Goal: Transaction & Acquisition: Purchase product/service

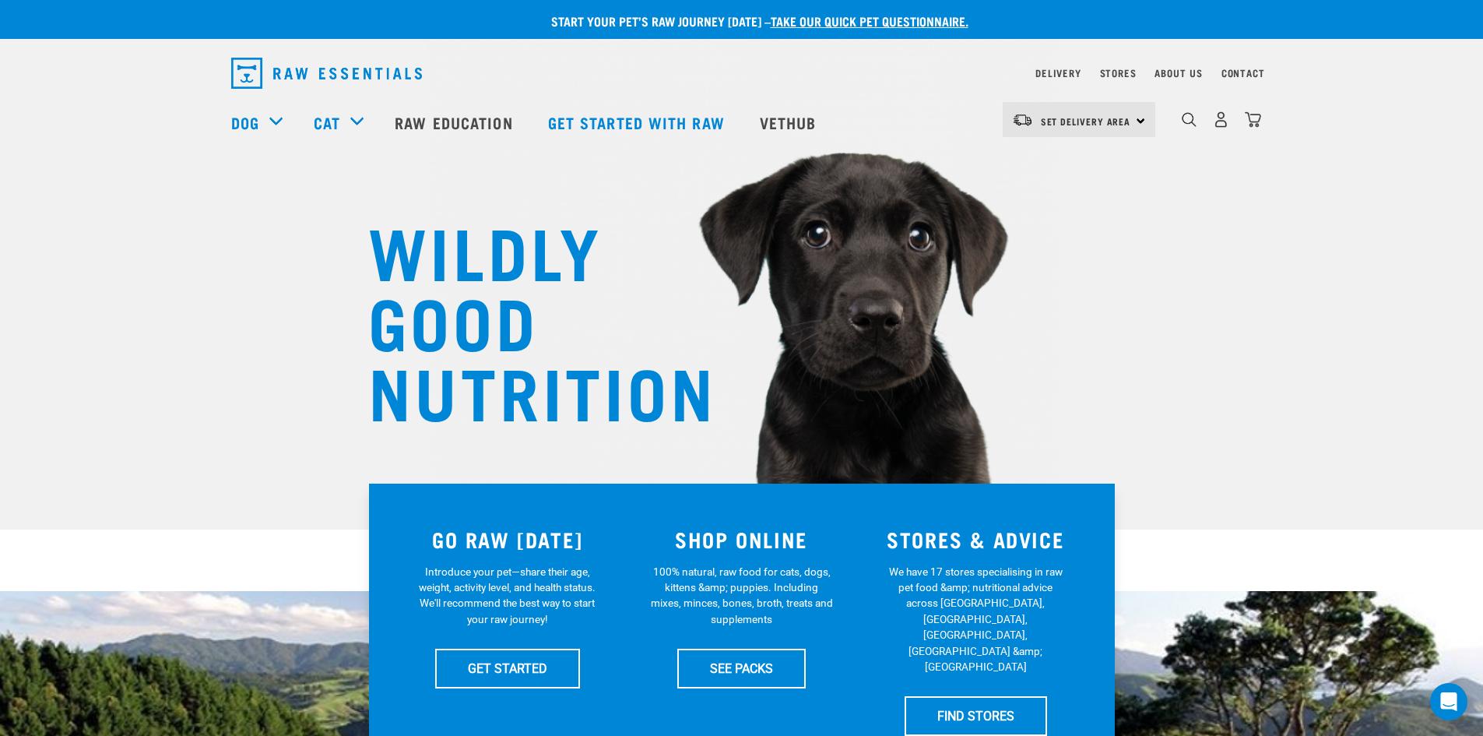
click at [1133, 111] on div "Set Delivery Area North Island South Island" at bounding box center [1079, 119] width 153 height 35
click at [1066, 195] on link "[GEOGRAPHIC_DATA]" at bounding box center [1077, 198] width 149 height 34
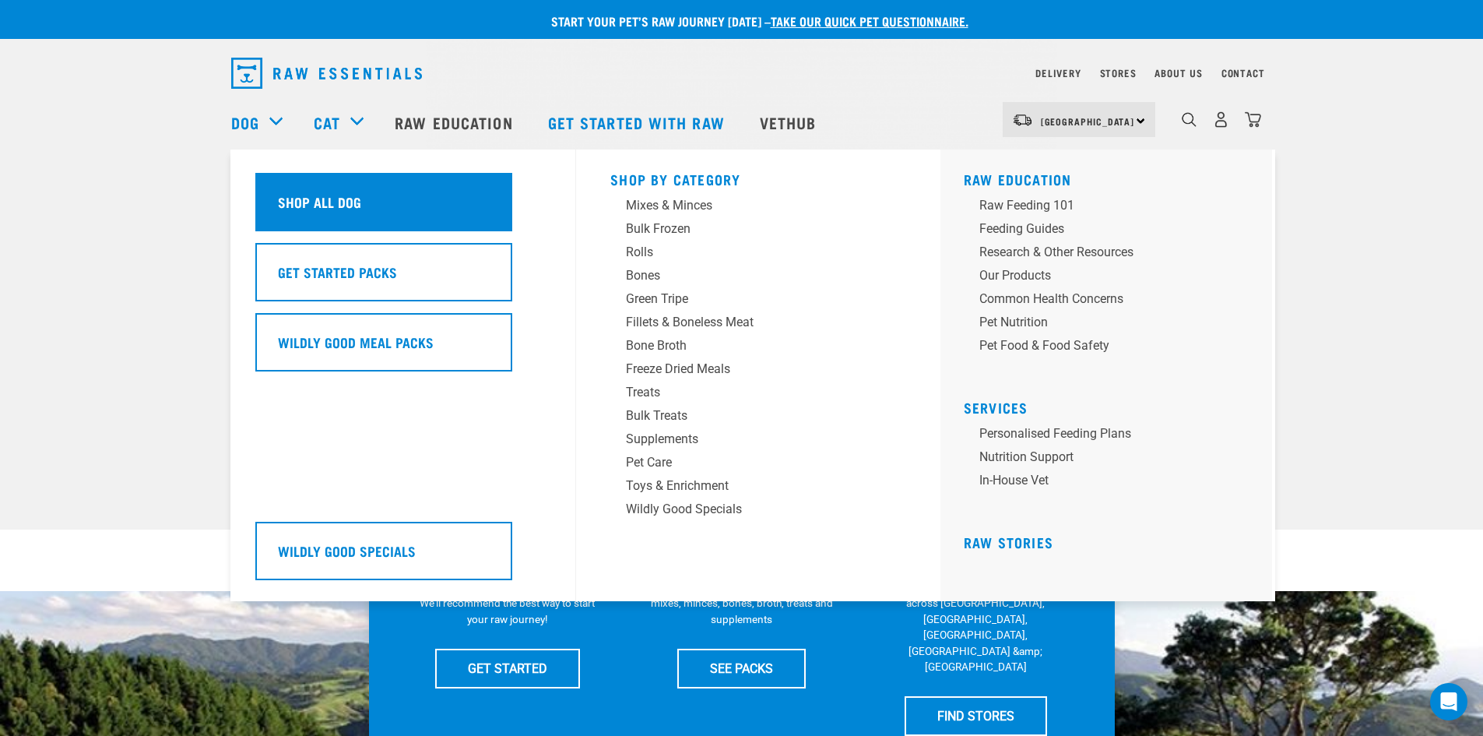
click at [285, 183] on div "Shop All Dog" at bounding box center [383, 202] width 257 height 58
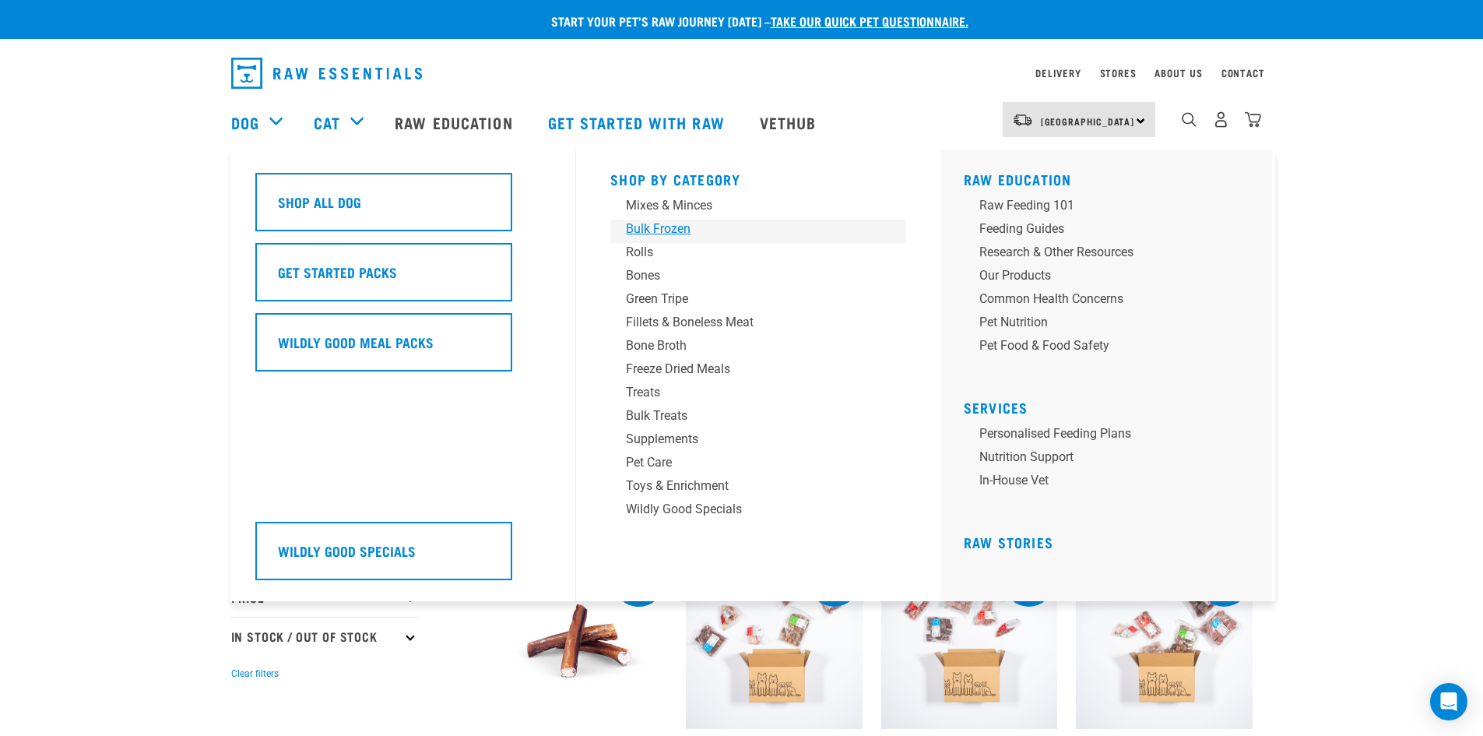
click at [657, 229] on div "Bulk Frozen" at bounding box center [747, 229] width 243 height 19
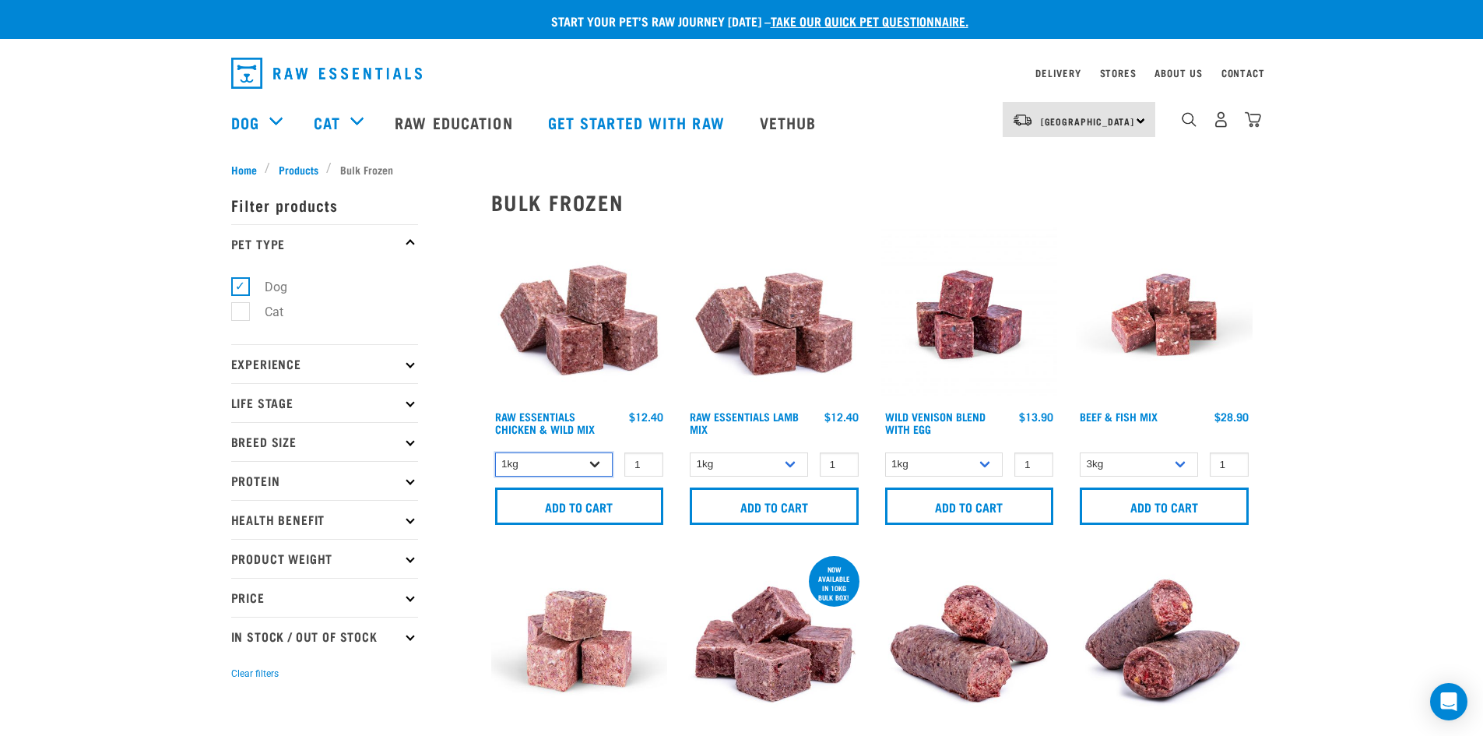
click at [599, 463] on select "1kg 3kg" at bounding box center [554, 464] width 118 height 24
click at [779, 470] on select "1kg 3kg Bulk (20kg)" at bounding box center [749, 464] width 118 height 24
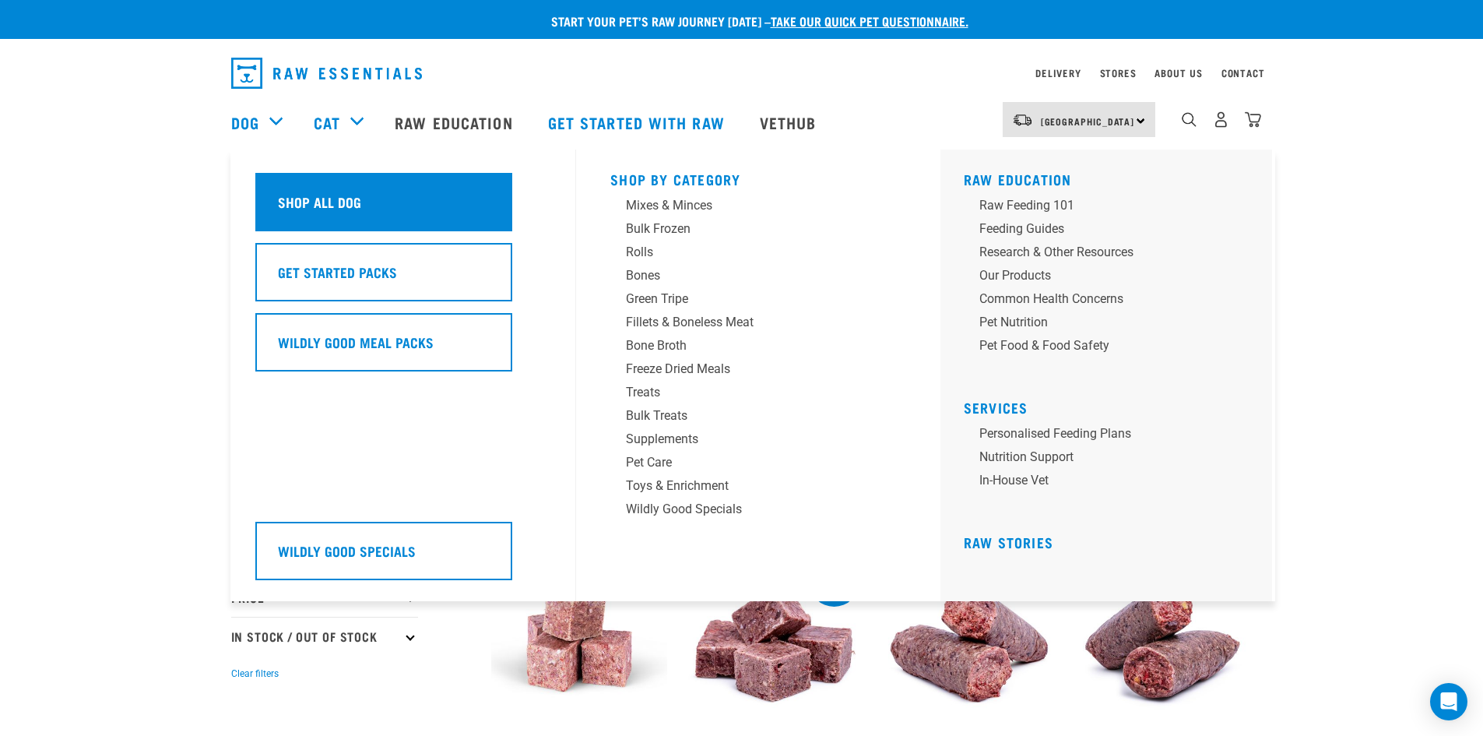
click at [266, 203] on div "Shop All Dog" at bounding box center [383, 202] width 257 height 58
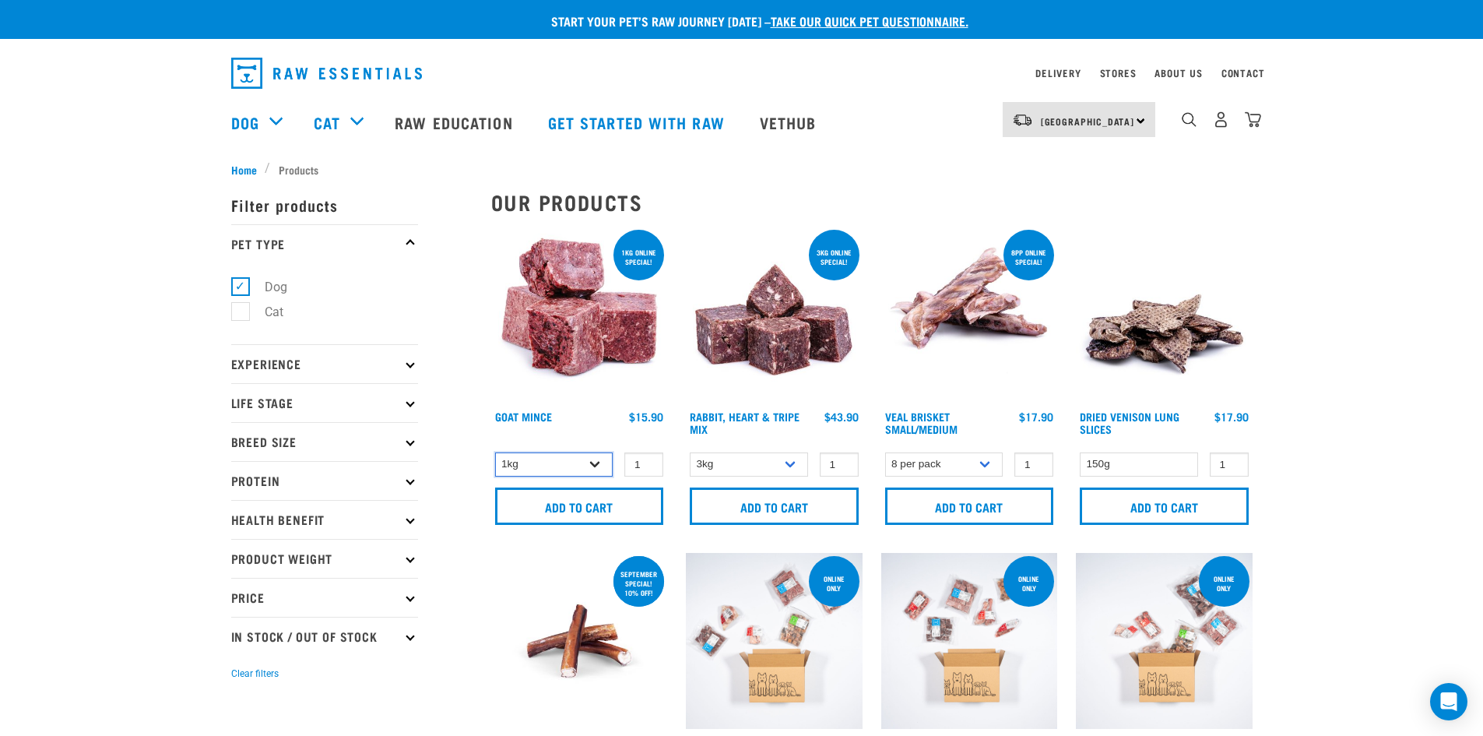
click at [592, 460] on select "1kg 3kg" at bounding box center [554, 464] width 118 height 24
click at [792, 460] on select "3kg 1kg" at bounding box center [749, 464] width 118 height 24
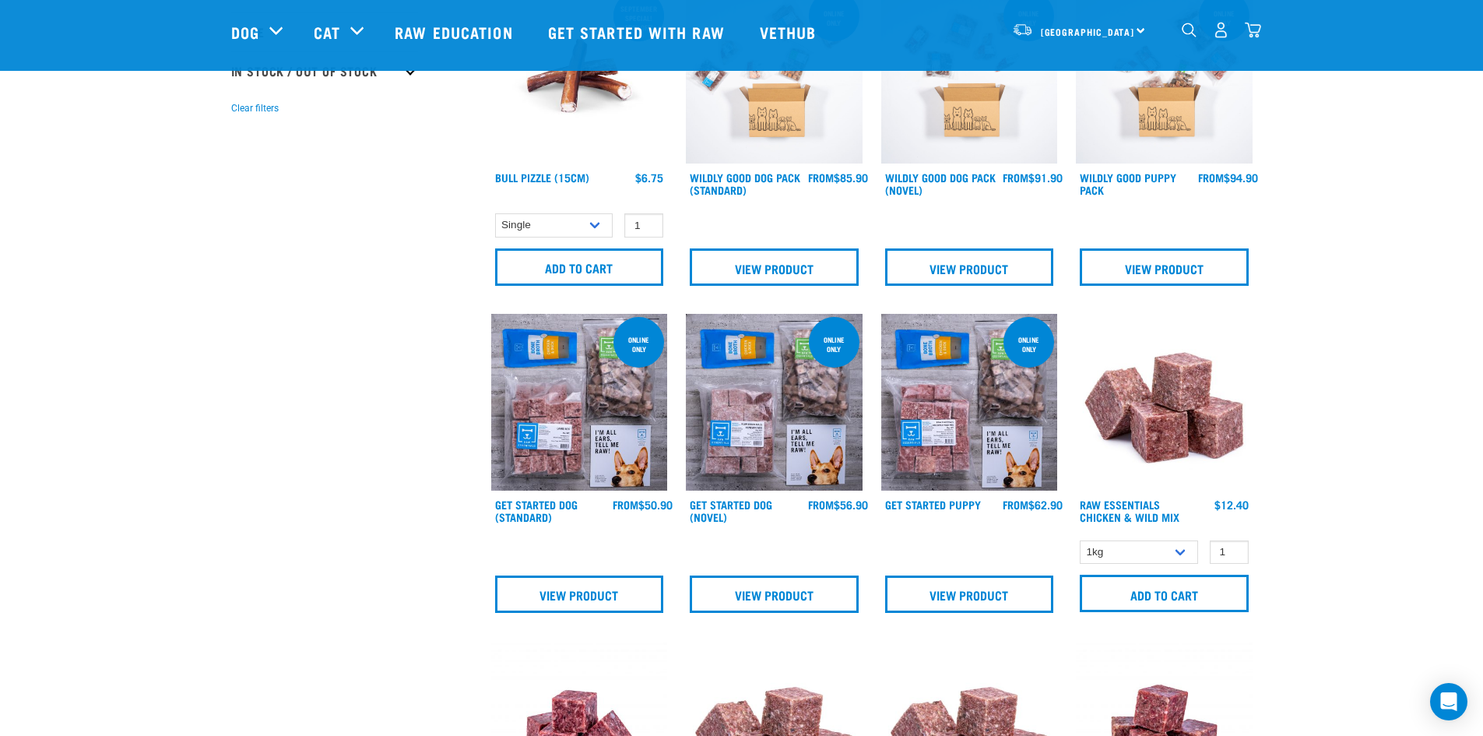
scroll to position [467, 0]
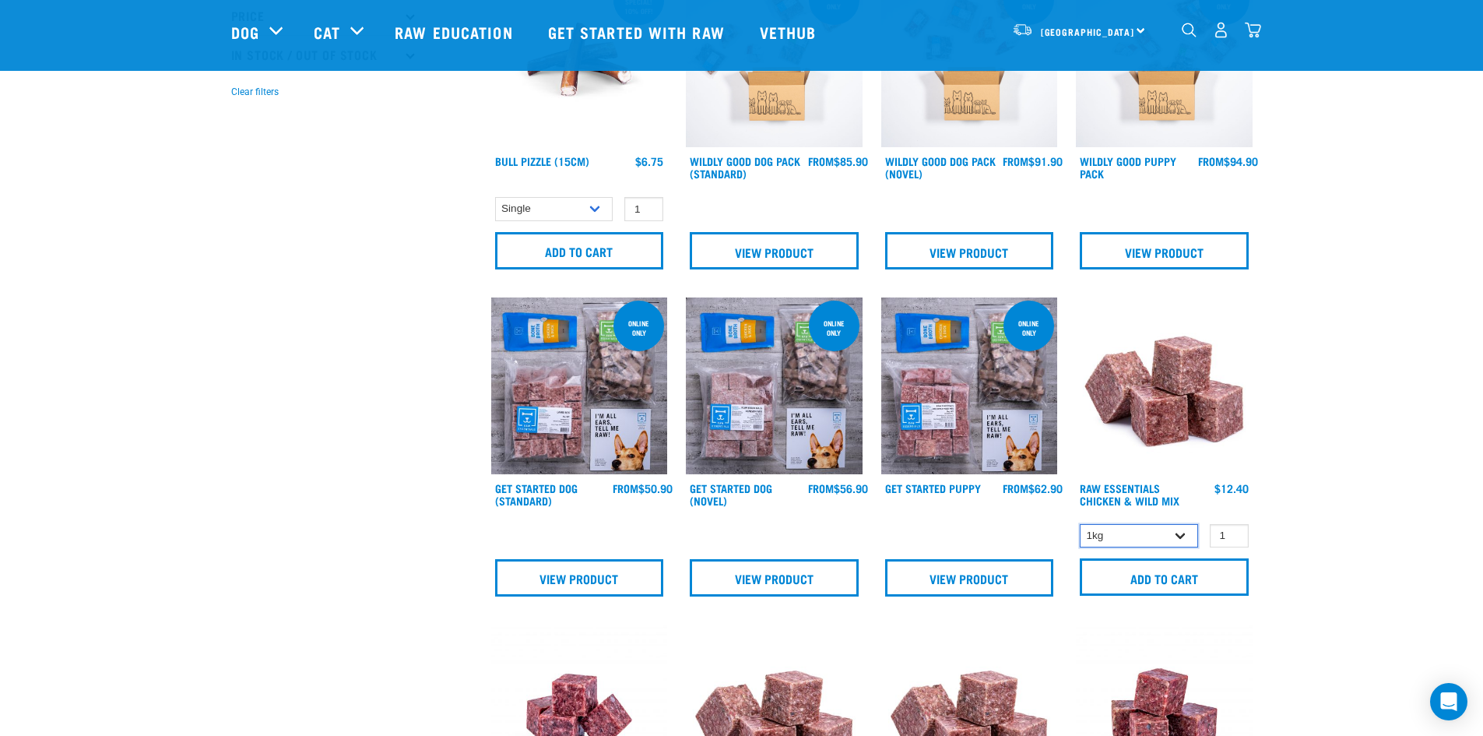
click at [1180, 529] on select "1kg 3kg" at bounding box center [1139, 536] width 118 height 24
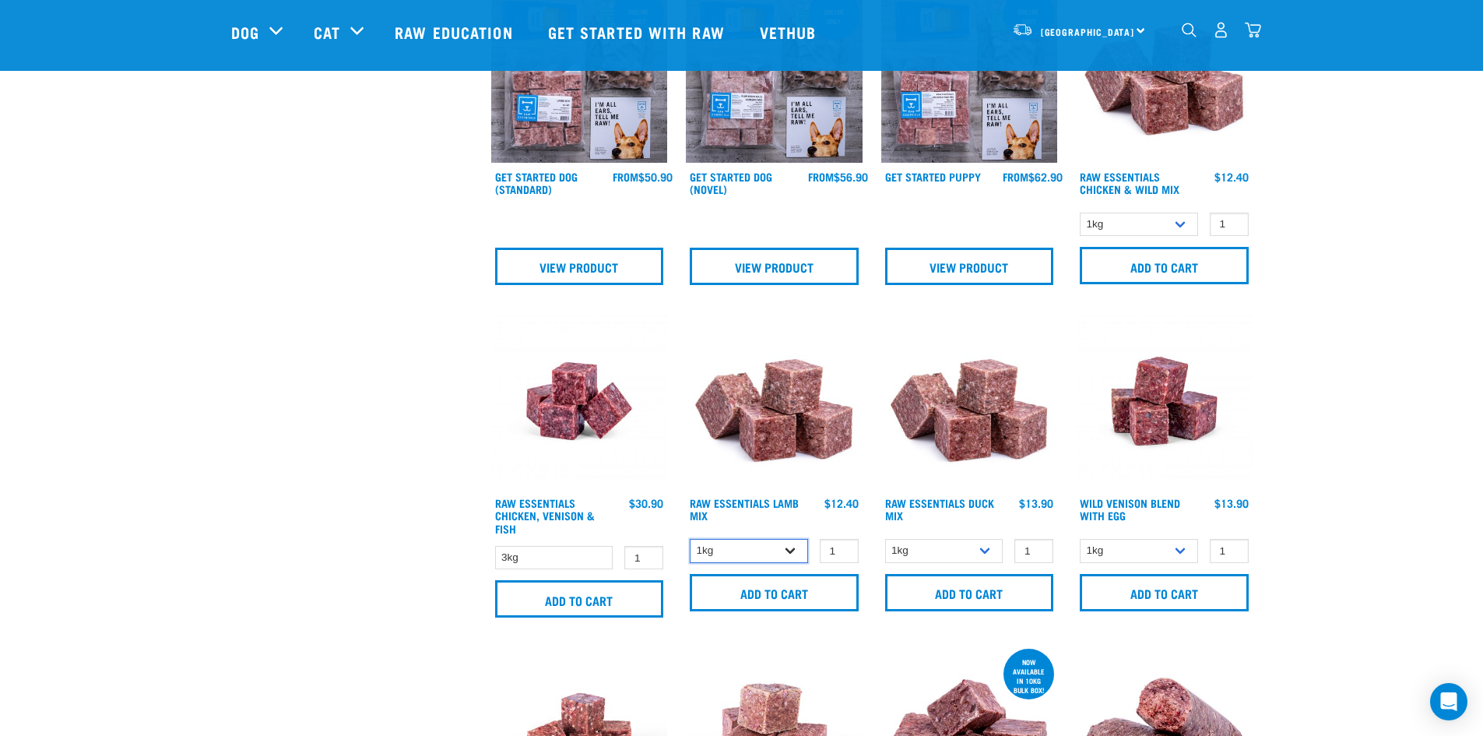
click at [794, 550] on select "1kg 3kg Bulk (20kg)" at bounding box center [749, 551] width 118 height 24
select select "758"
click at [690, 539] on select "1kg 3kg Bulk (20kg)" at bounding box center [749, 551] width 118 height 24
click at [982, 547] on select "1kg 3kg" at bounding box center [944, 551] width 118 height 24
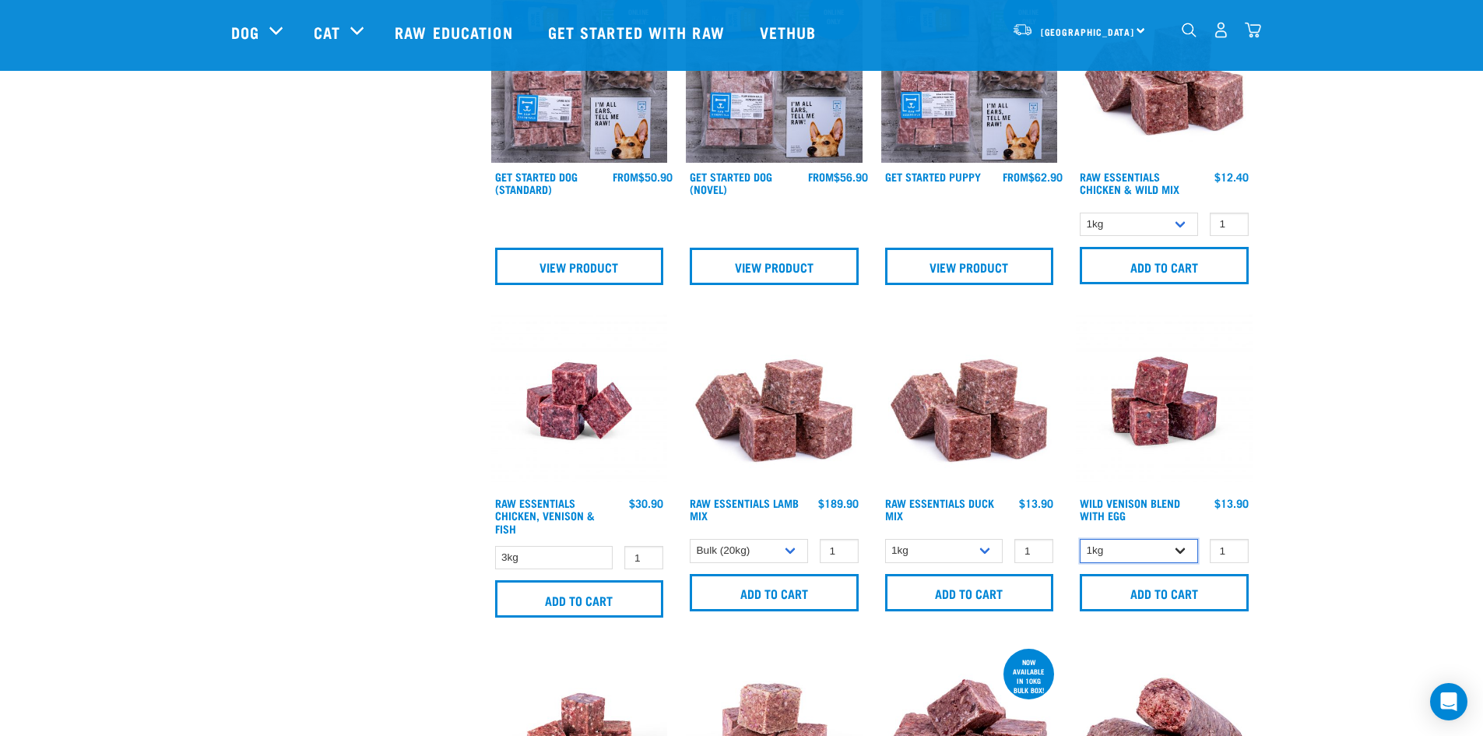
click at [1188, 547] on select "1kg 3kg" at bounding box center [1139, 551] width 118 height 24
click at [1185, 548] on select "1kg 3kg" at bounding box center [1139, 551] width 118 height 24
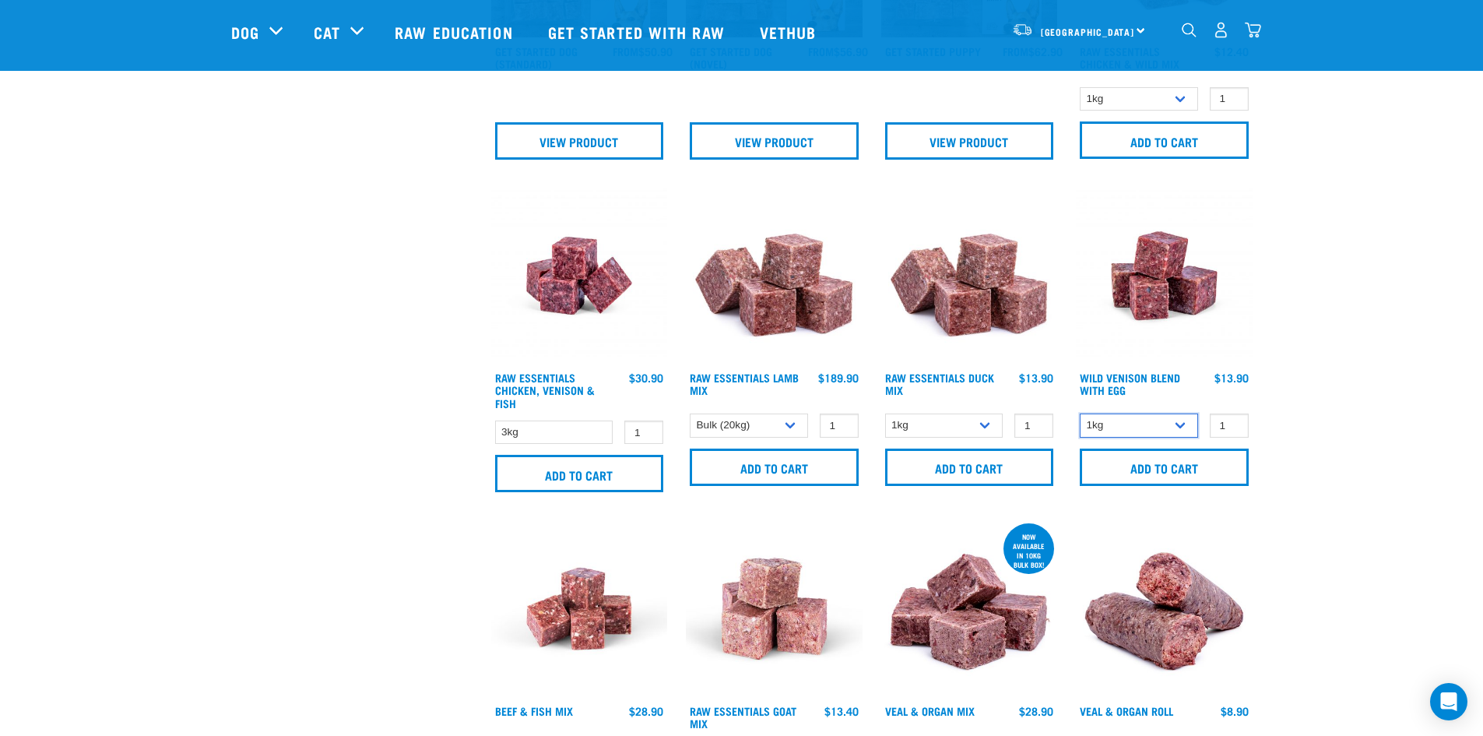
scroll to position [934, 0]
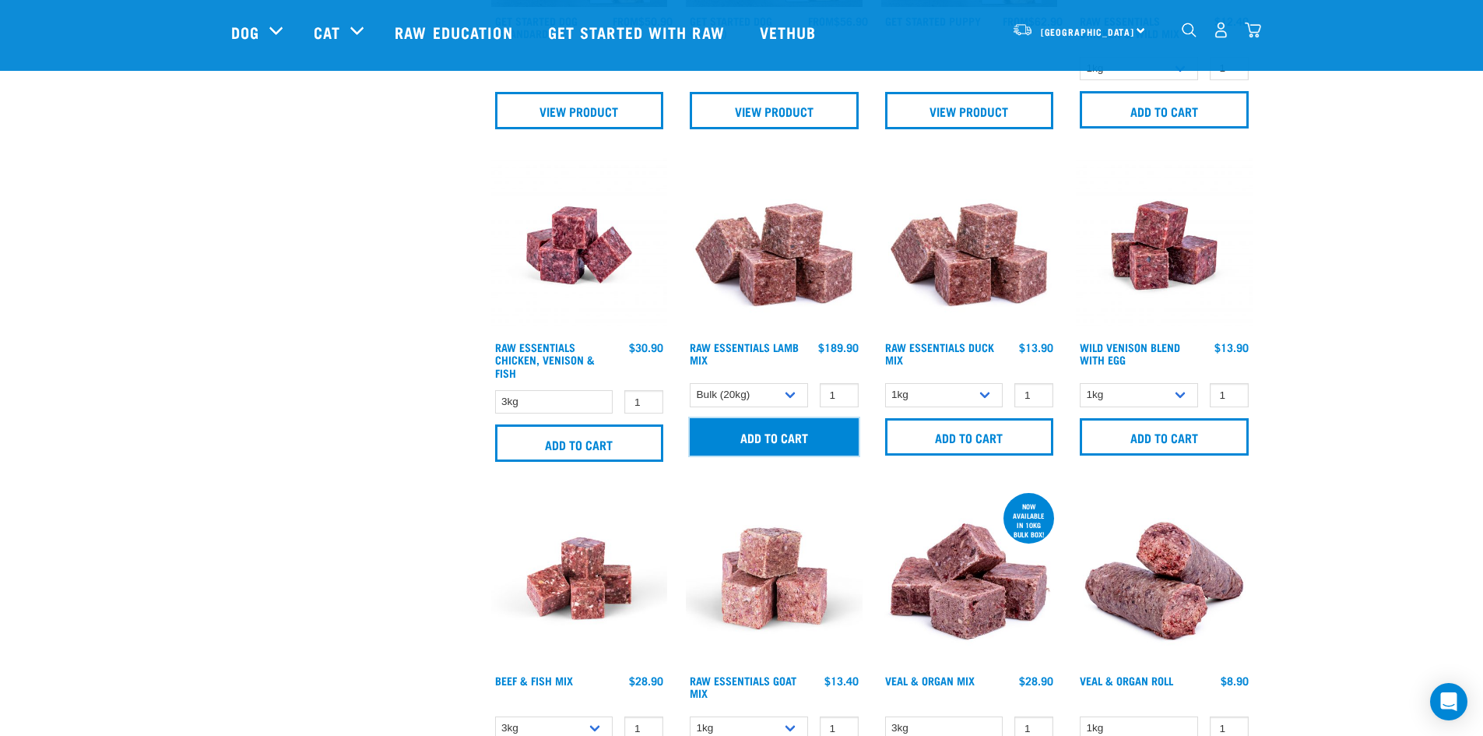
click at [789, 445] on input "Add to cart" at bounding box center [774, 436] width 169 height 37
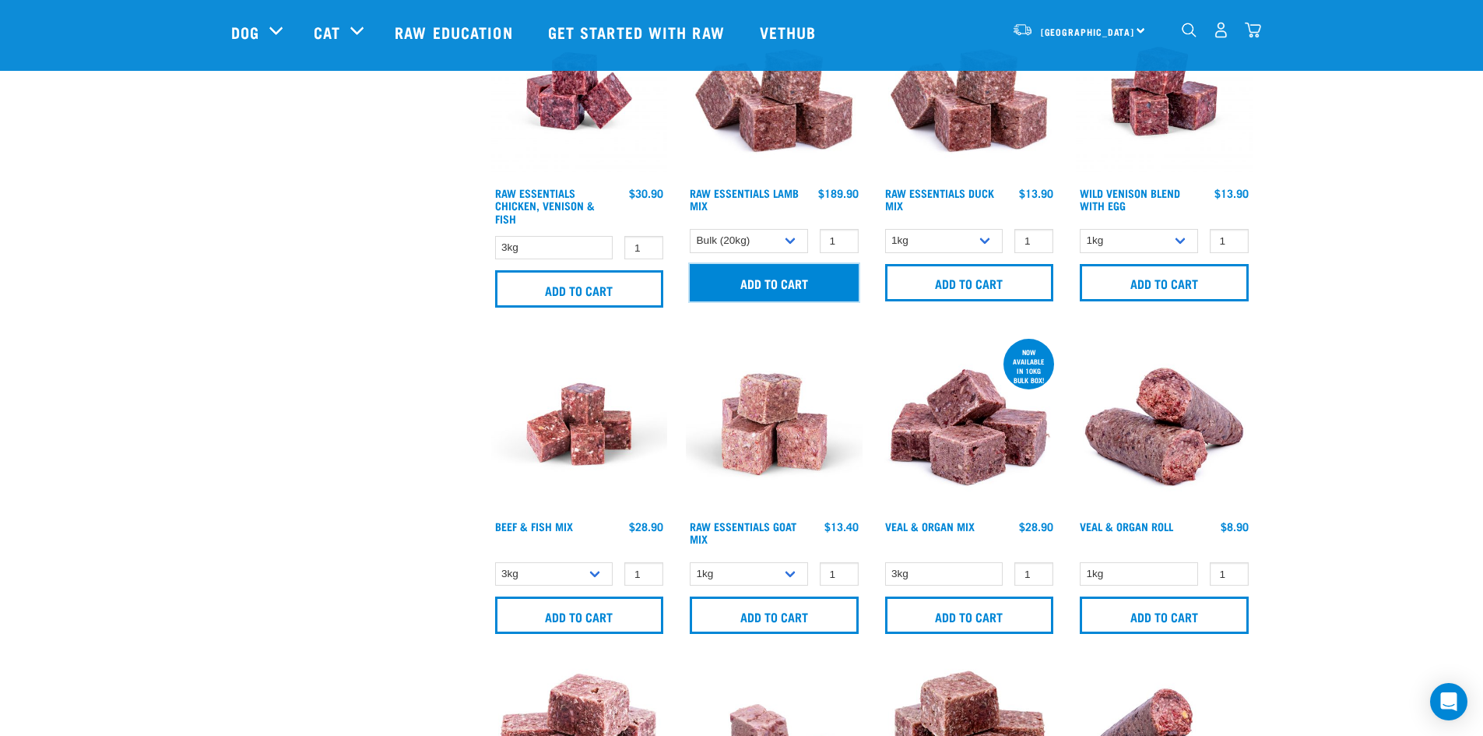
scroll to position [1090, 0]
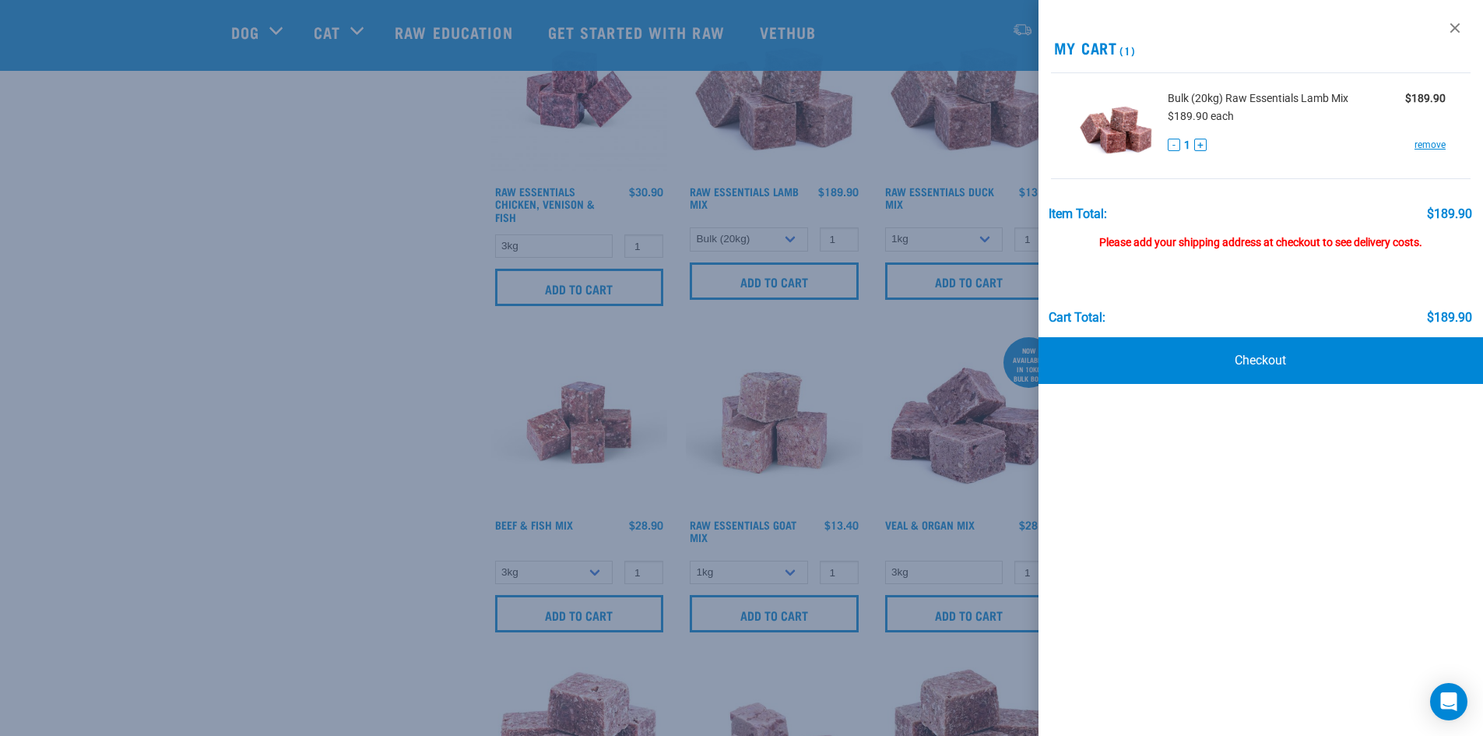
click at [336, 378] on div at bounding box center [741, 368] width 1483 height 736
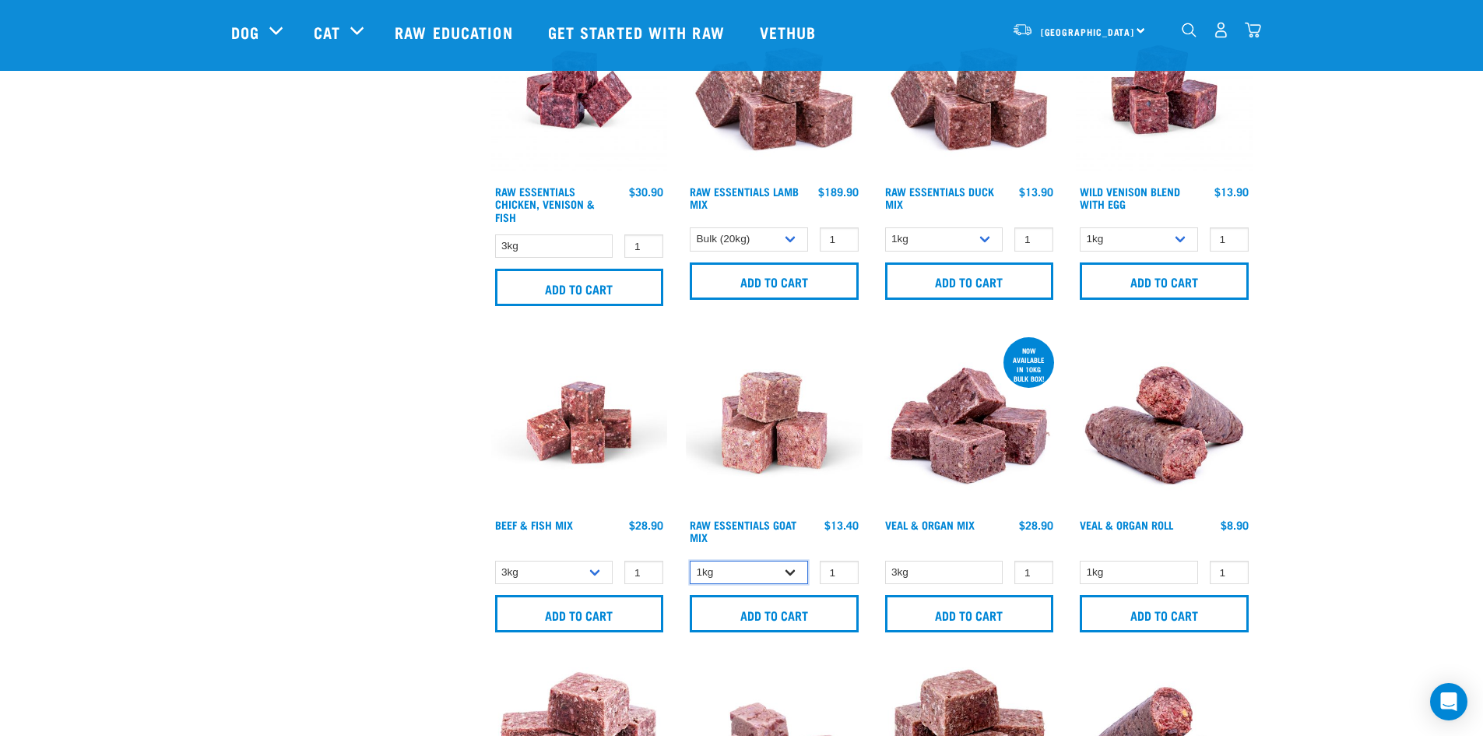
click at [793, 572] on select "1kg 3kg Bulk (10kg)" at bounding box center [749, 573] width 118 height 24
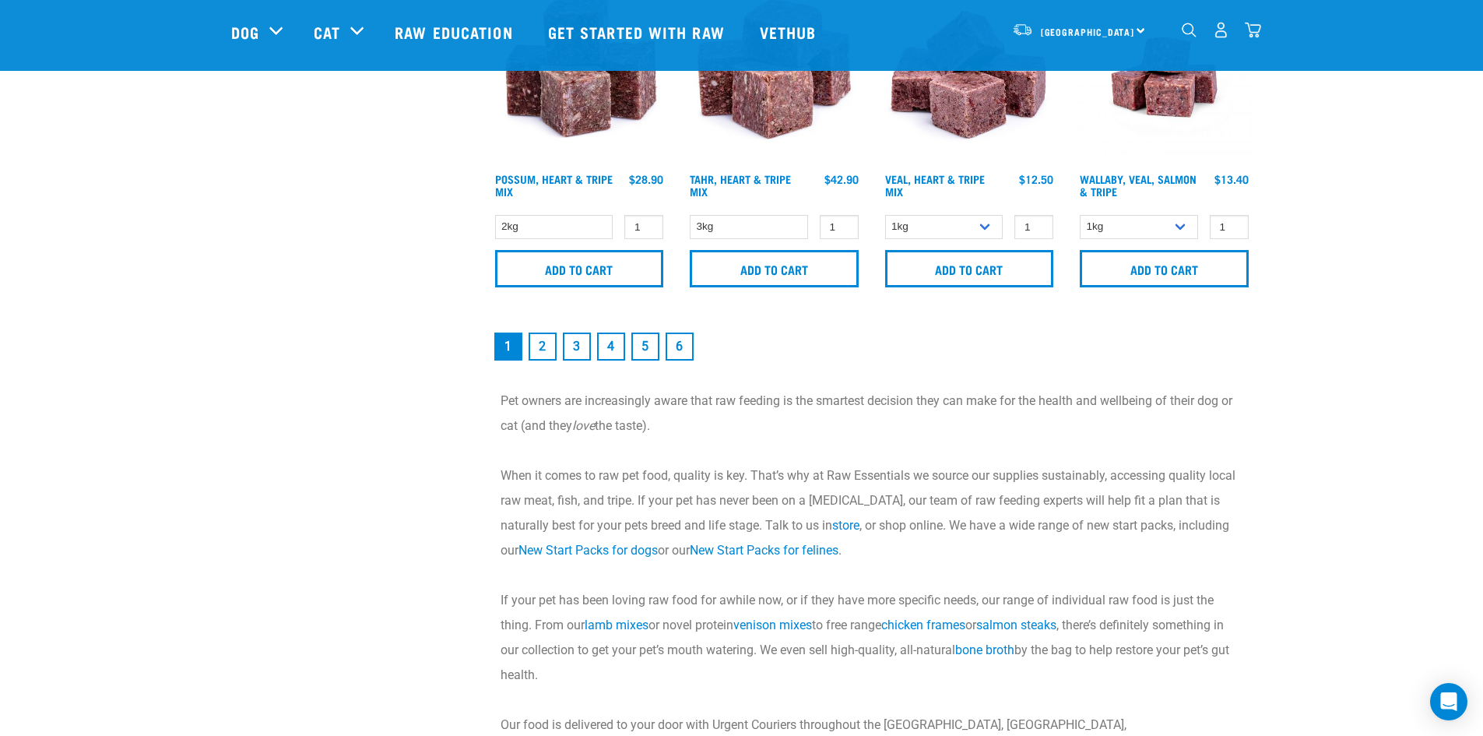
scroll to position [2569, 0]
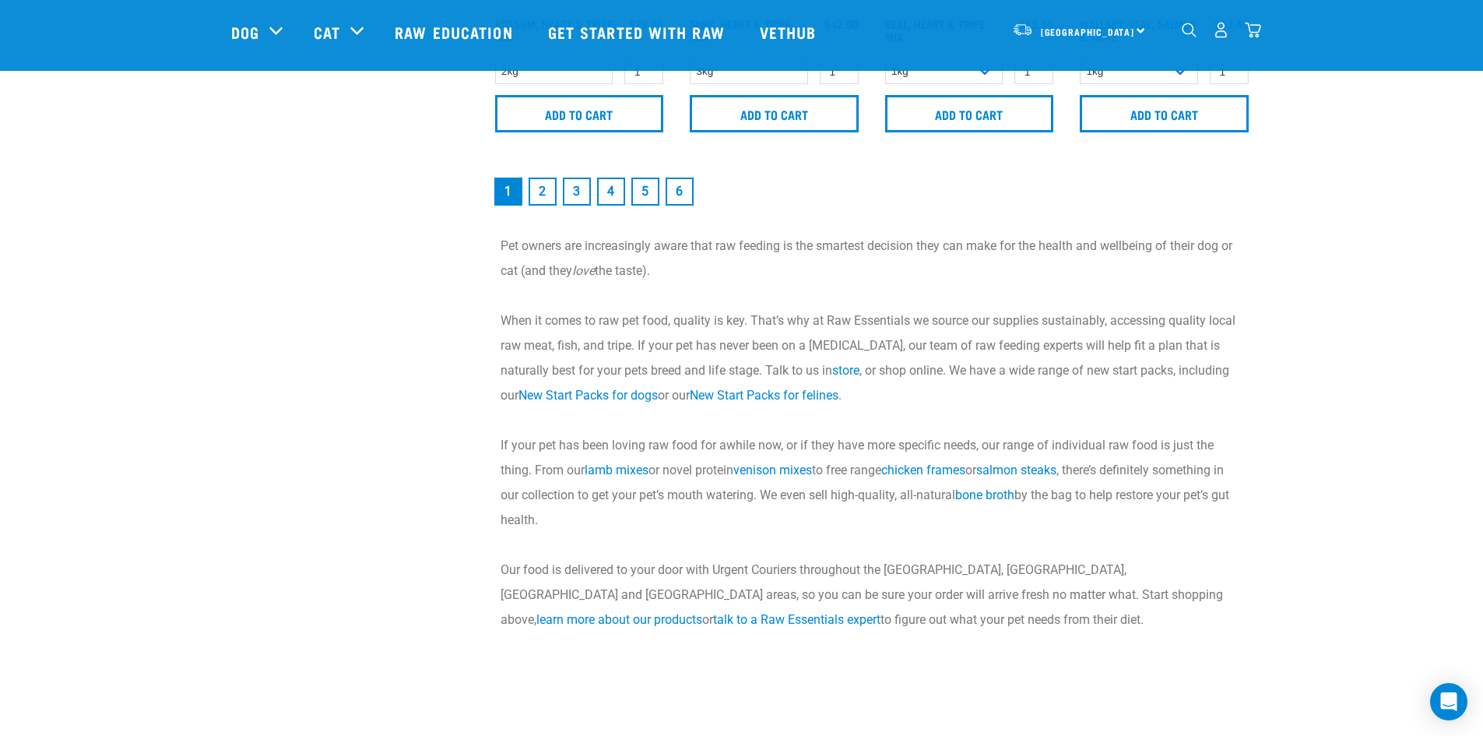
click at [541, 193] on link "2" at bounding box center [543, 192] width 28 height 28
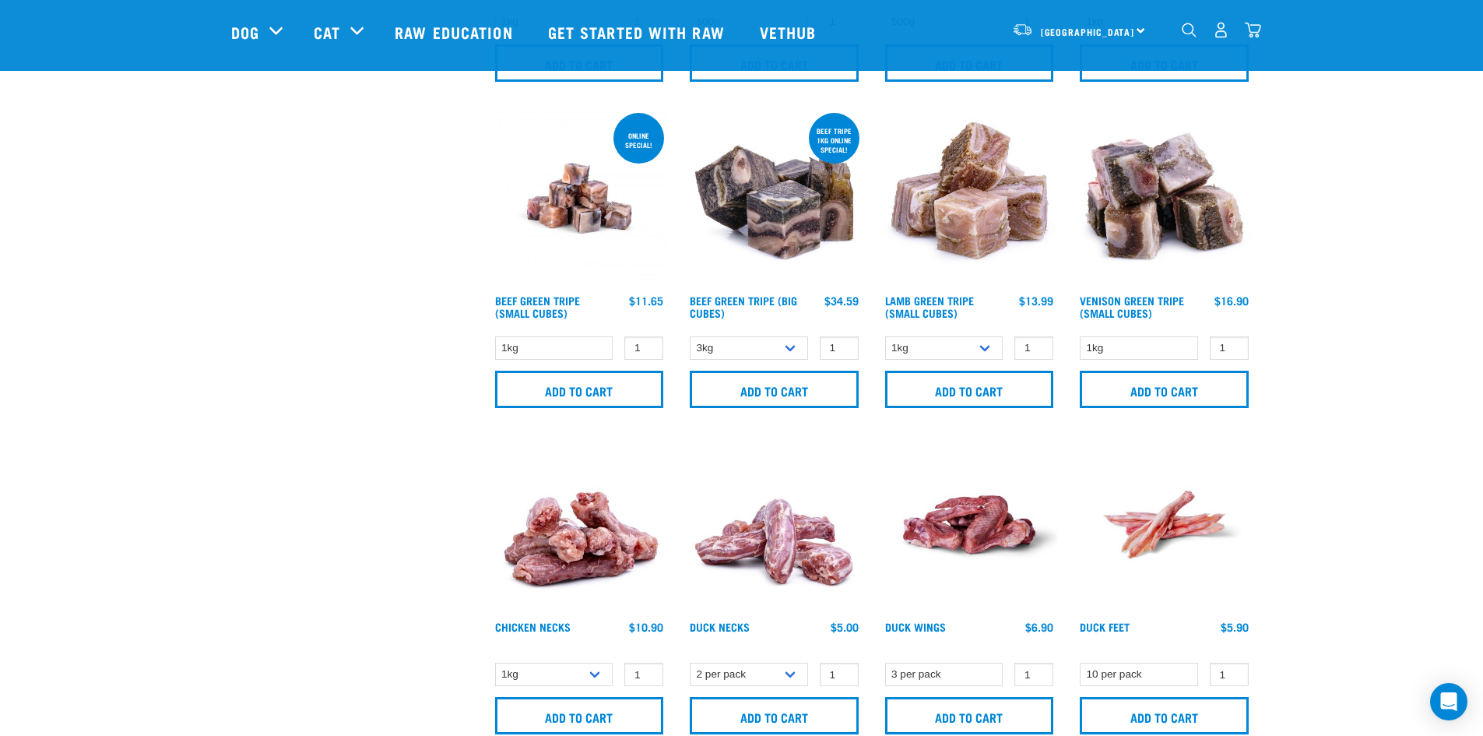
scroll to position [2102, 0]
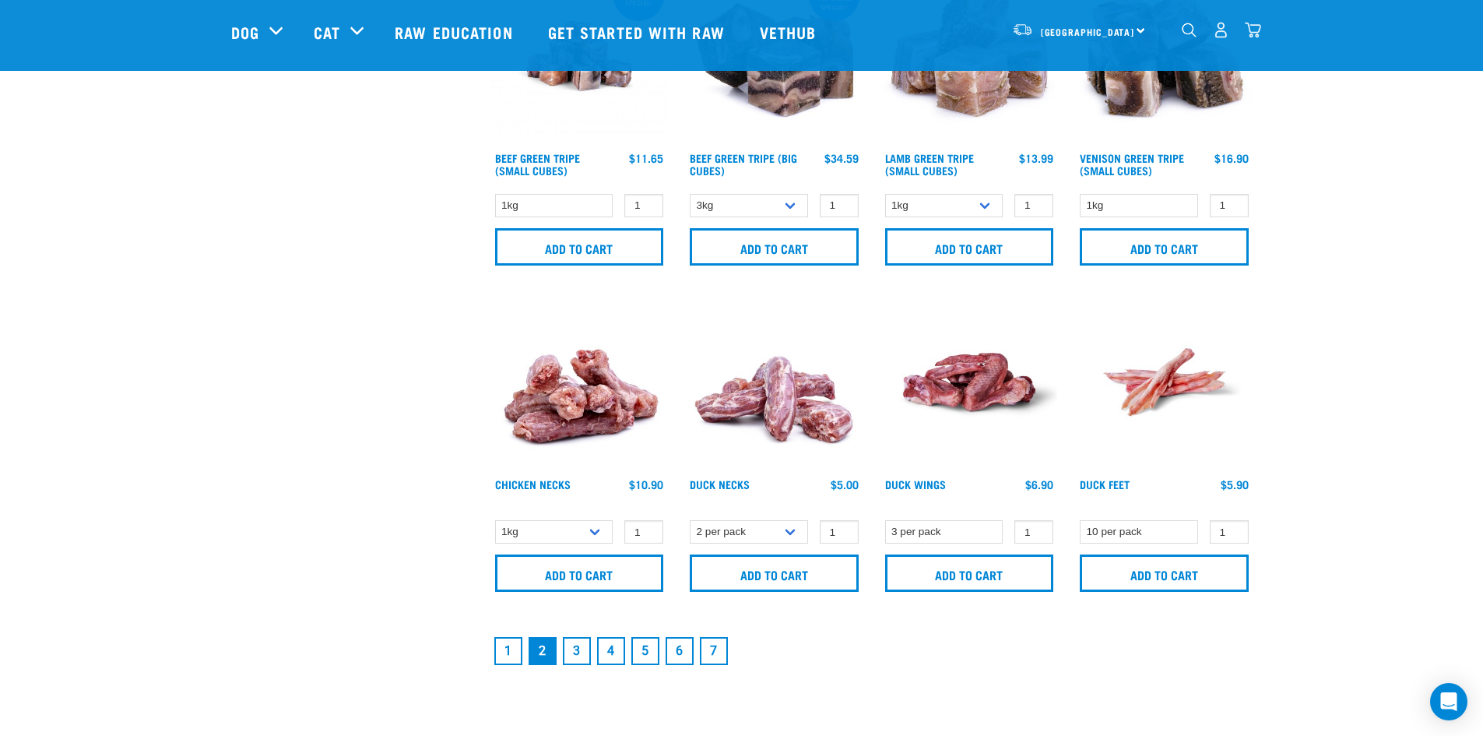
click at [568, 658] on link "3" at bounding box center [577, 651] width 28 height 28
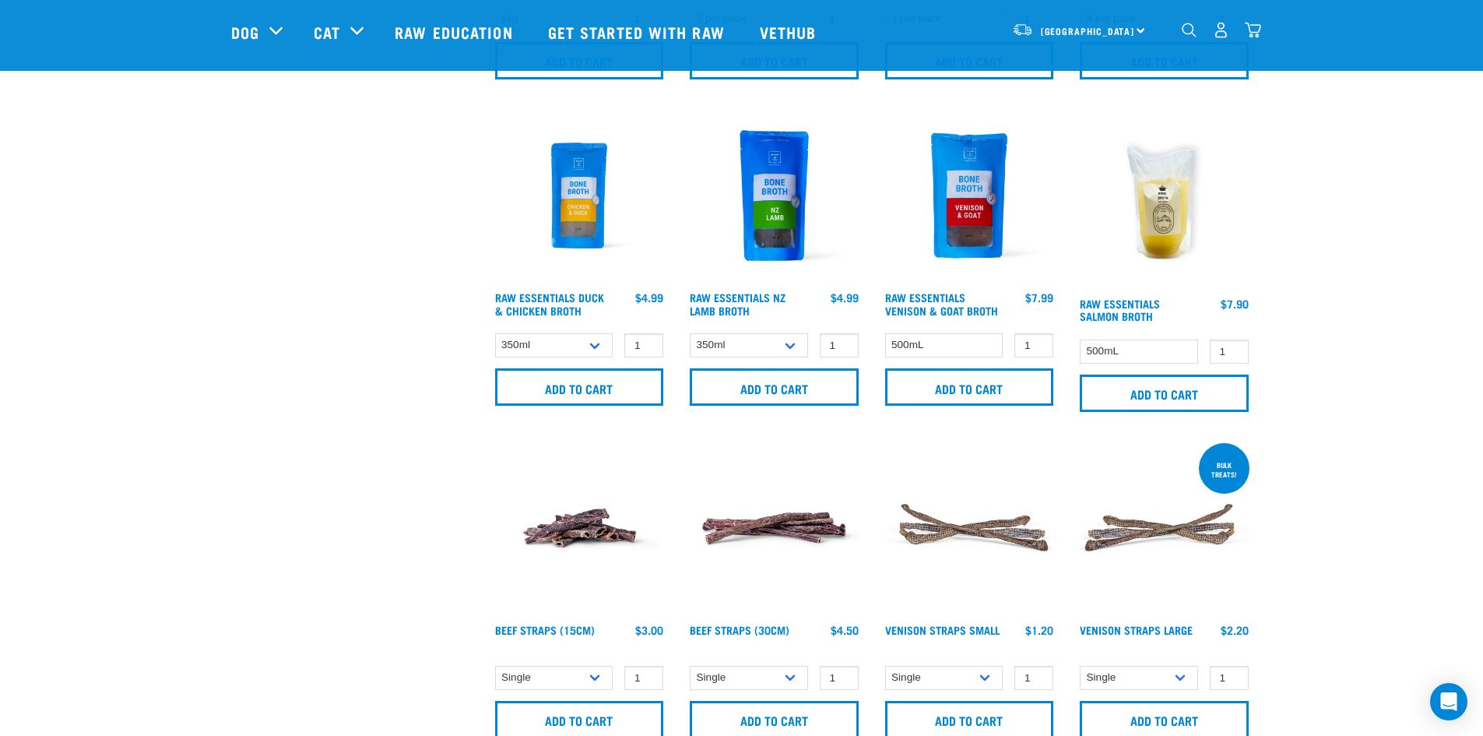
scroll to position [1012, 0]
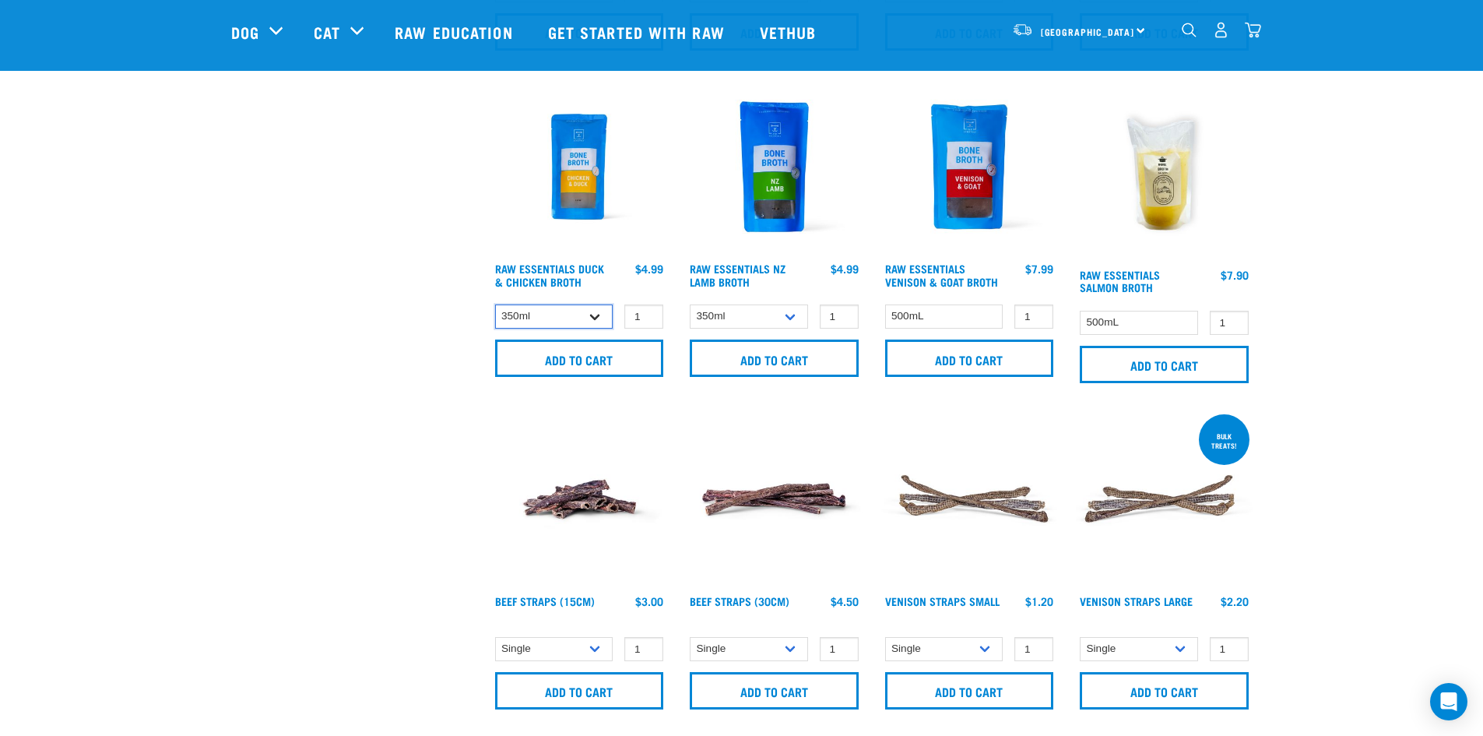
click at [594, 320] on select "350ml Bulk (40 pack)" at bounding box center [554, 316] width 118 height 24
click at [594, 314] on select "350ml Bulk (40 pack)" at bounding box center [554, 316] width 118 height 24
click at [495, 304] on select "350ml Bulk (40 pack)" at bounding box center [554, 316] width 118 height 24
click at [588, 308] on select "350ml Bulk (40 pack)" at bounding box center [554, 316] width 118 height 24
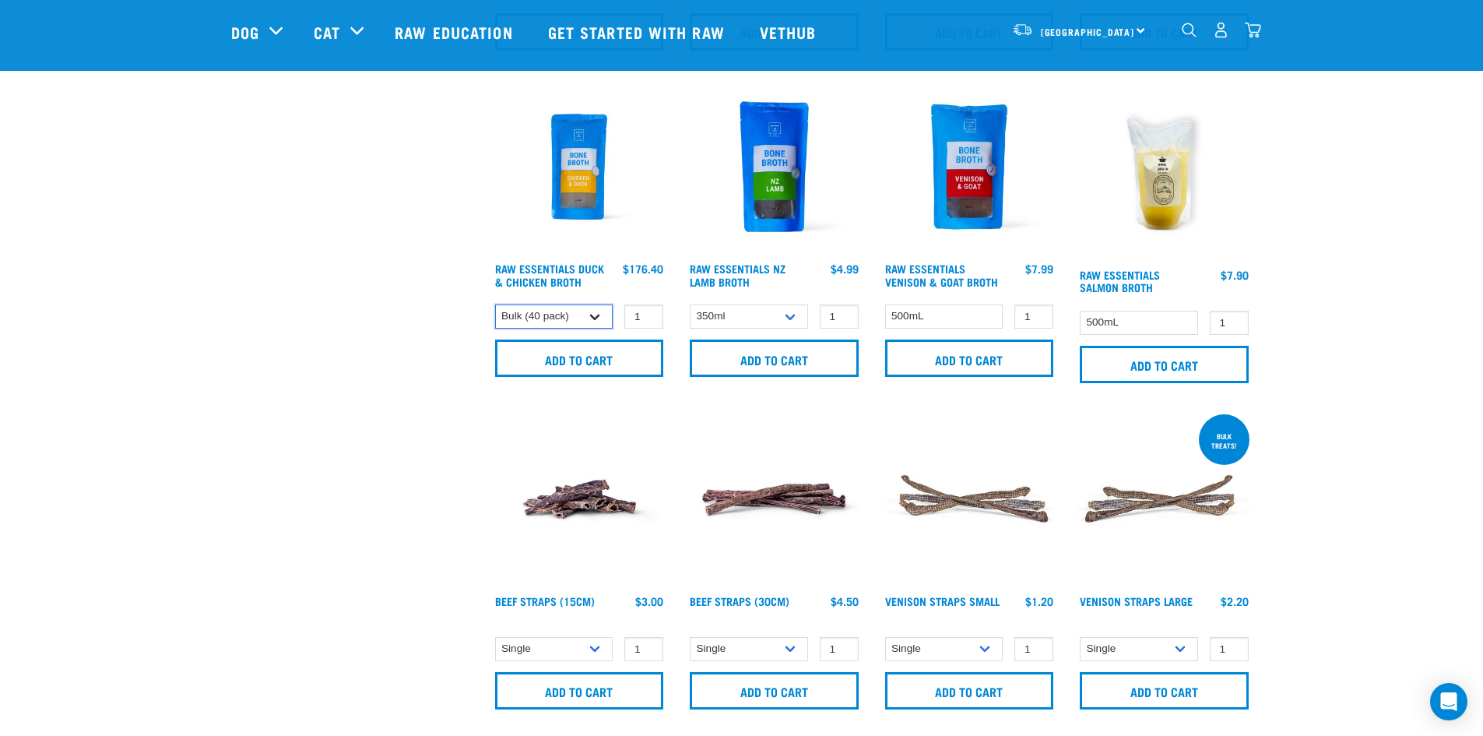
select select "948"
click at [495, 304] on select "350ml Bulk (40 pack)" at bounding box center [554, 316] width 118 height 24
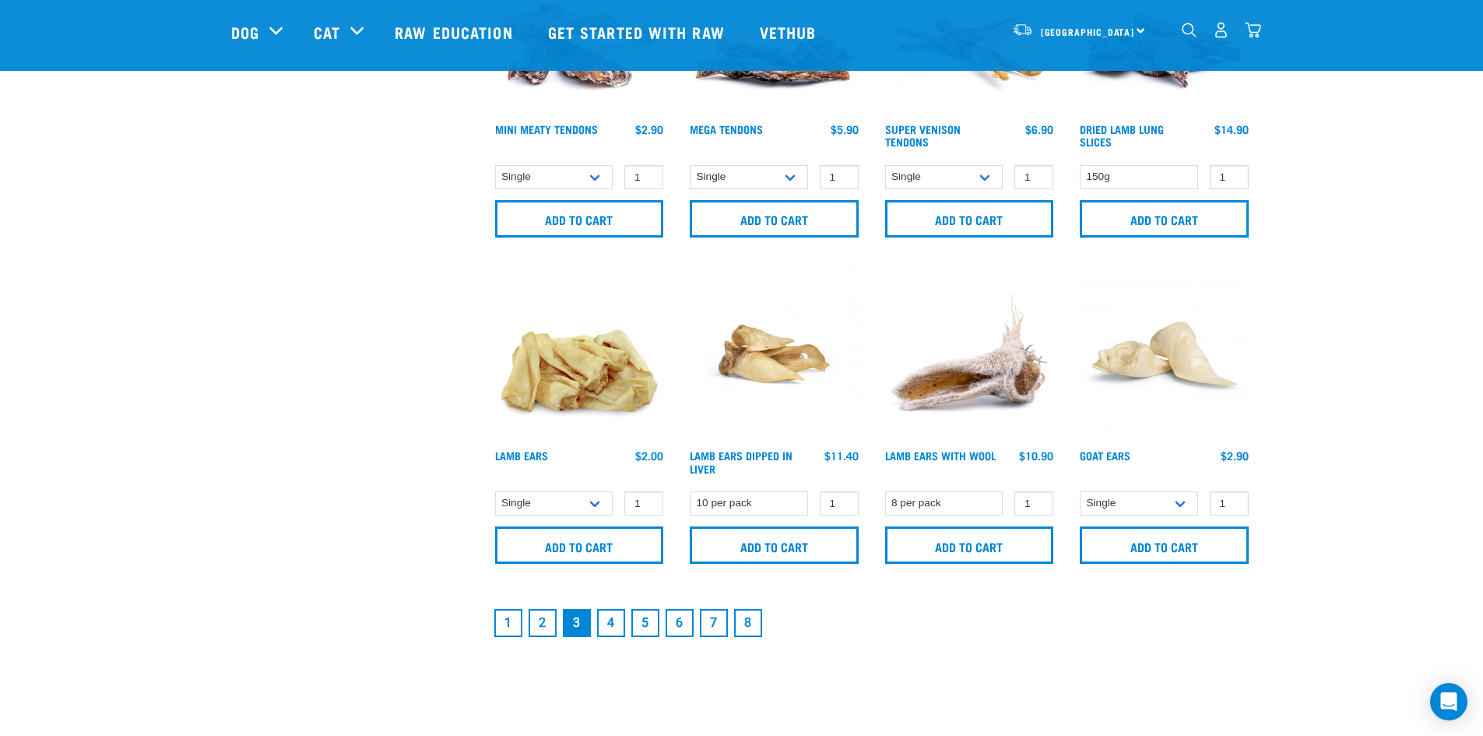
scroll to position [2180, 0]
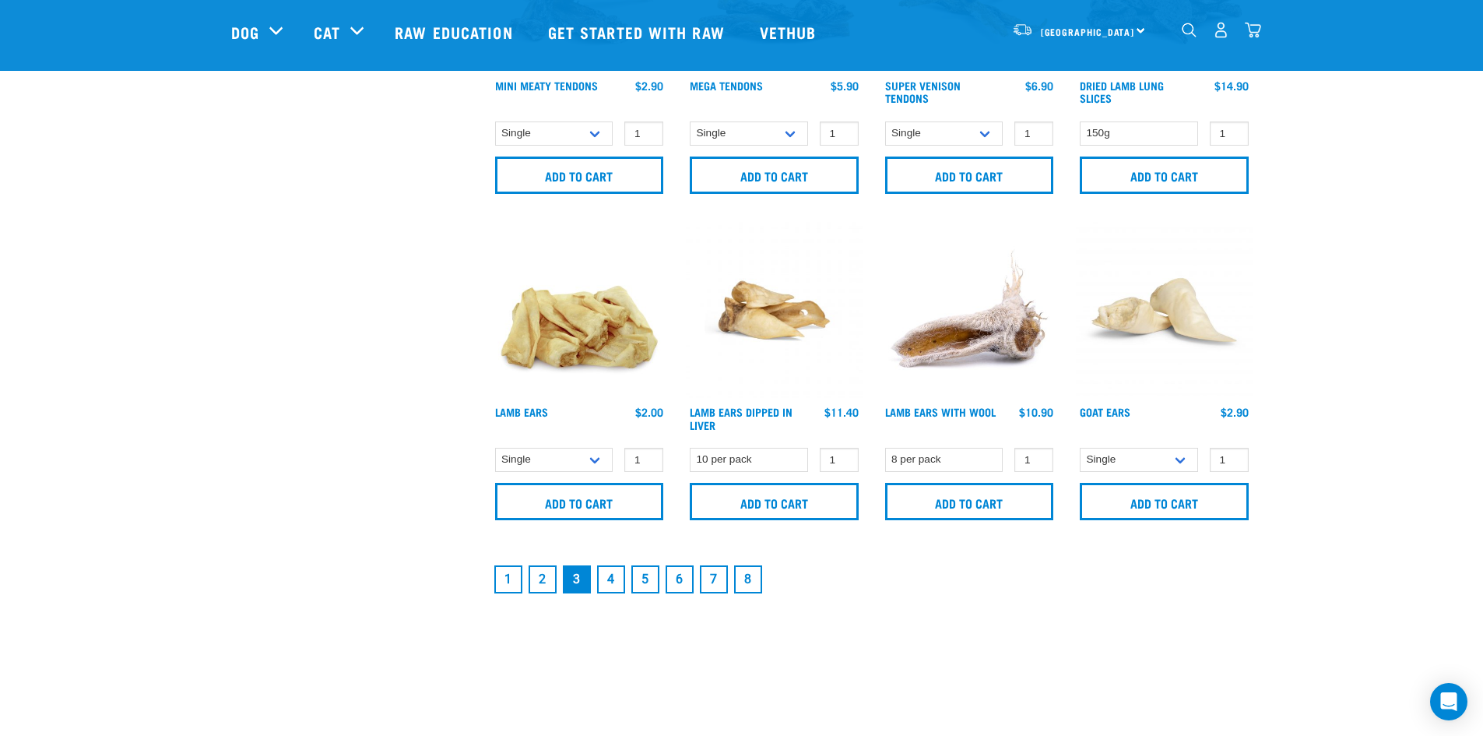
click at [613, 580] on link "4" at bounding box center [611, 579] width 28 height 28
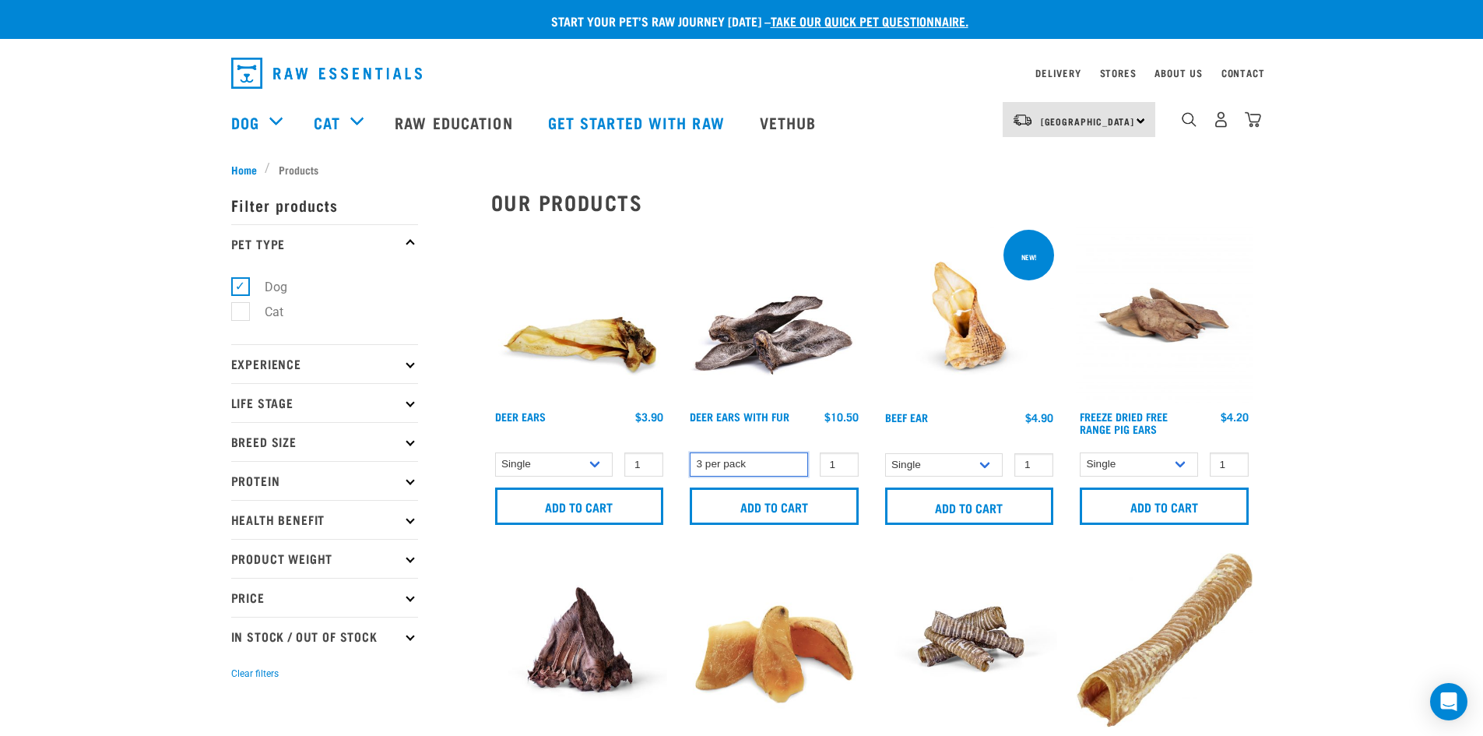
click at [782, 461] on select "3 per pack" at bounding box center [749, 464] width 118 height 24
type input "2"
click at [845, 458] on input "2" at bounding box center [839, 464] width 39 height 24
click at [825, 502] on input "Add to cart" at bounding box center [774, 505] width 169 height 37
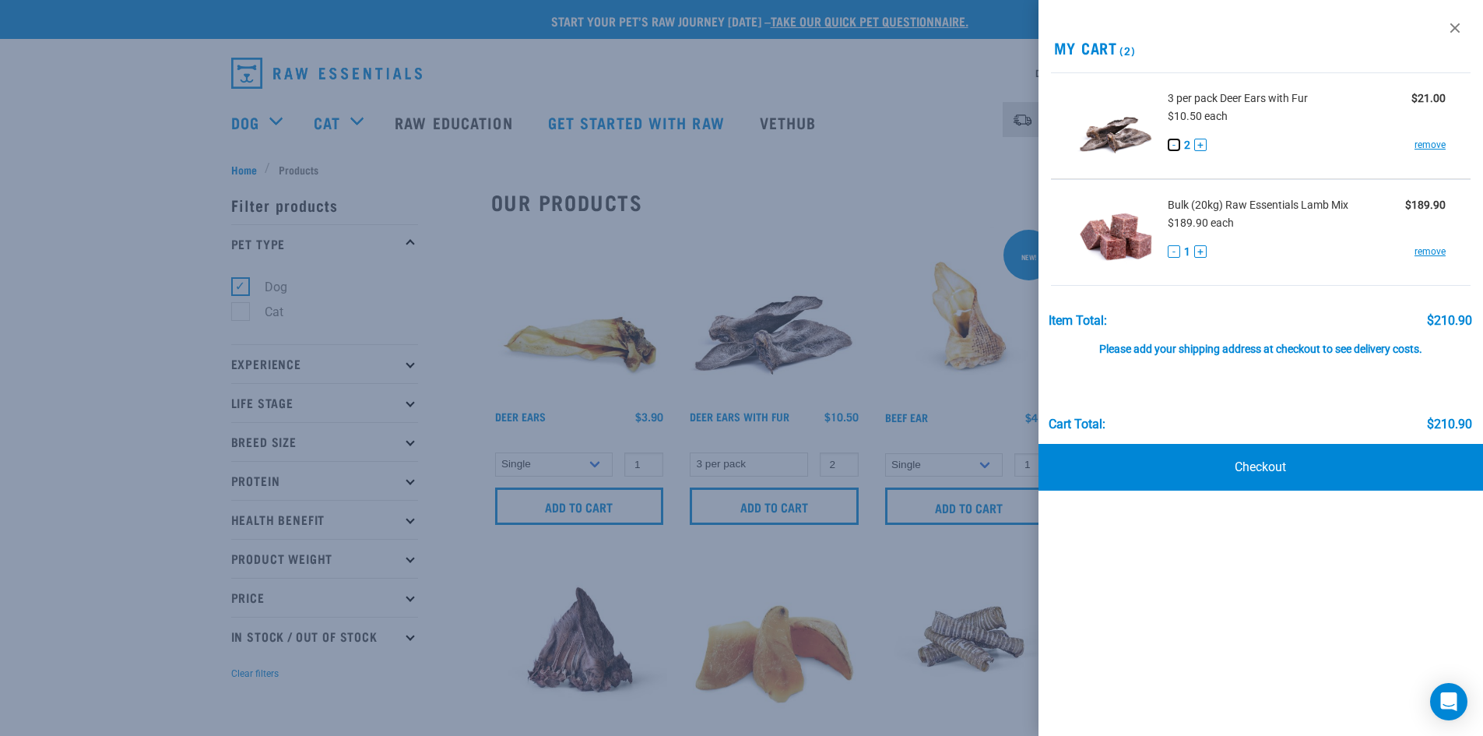
click at [1175, 143] on button "-" at bounding box center [1174, 145] width 12 height 12
click at [1305, 470] on link "Checkout" at bounding box center [1261, 467] width 445 height 47
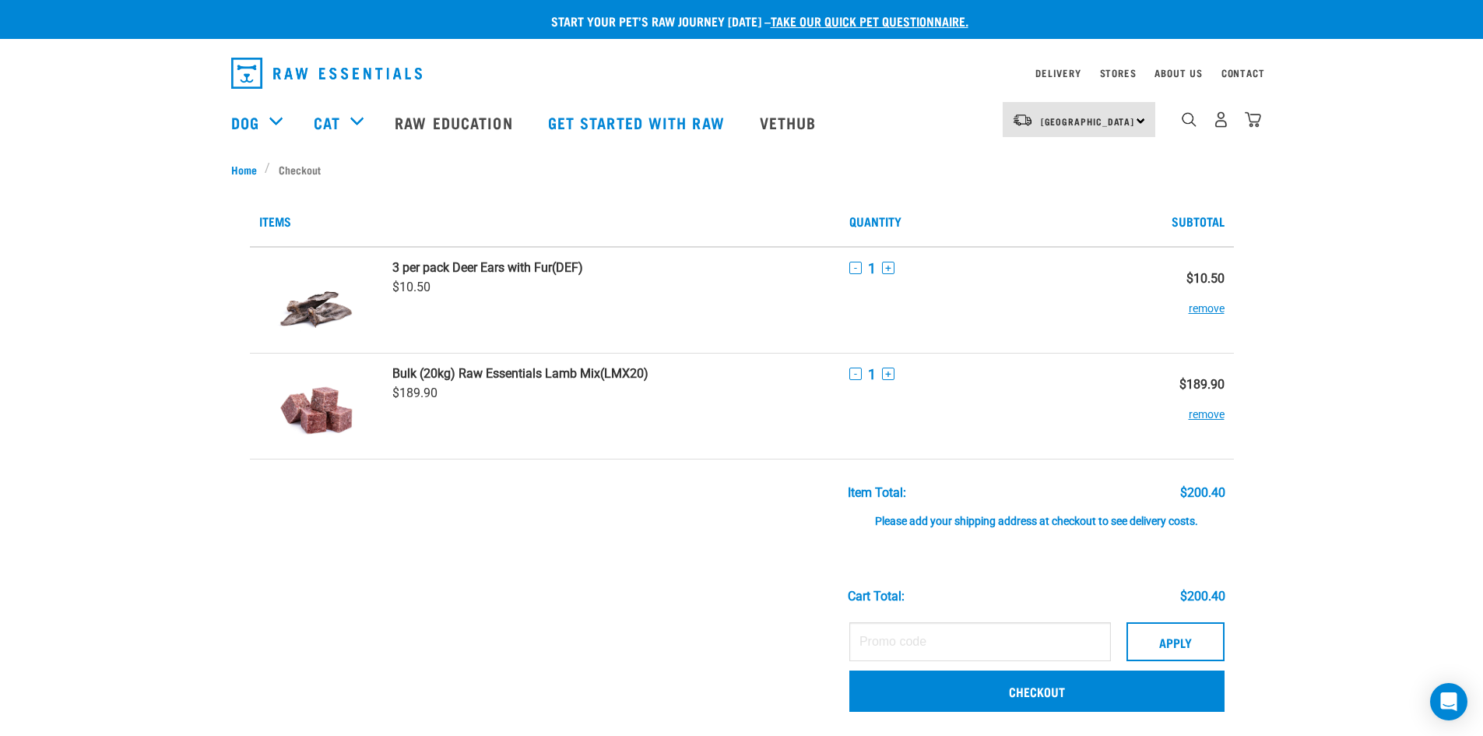
scroll to position [78, 0]
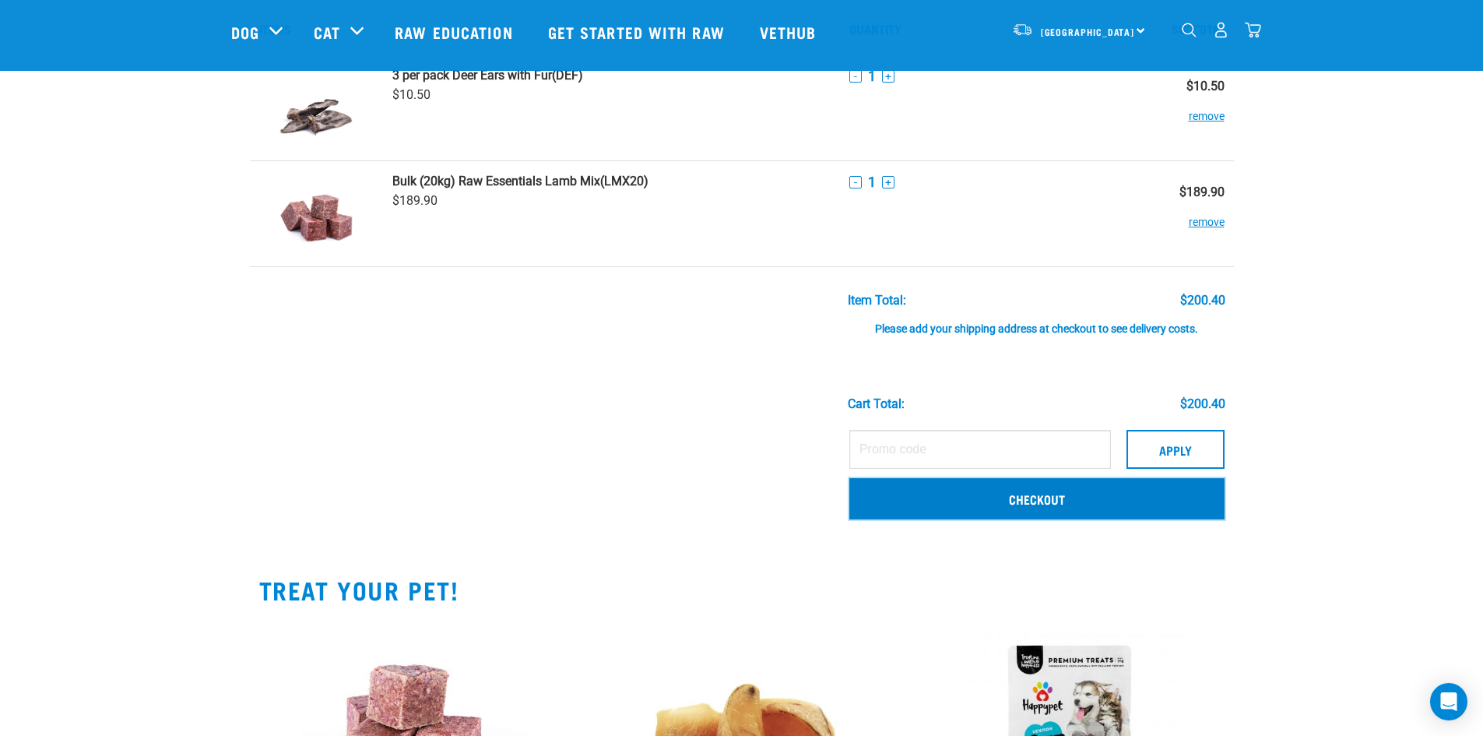
click at [1025, 512] on link "Checkout" at bounding box center [1036, 498] width 375 height 40
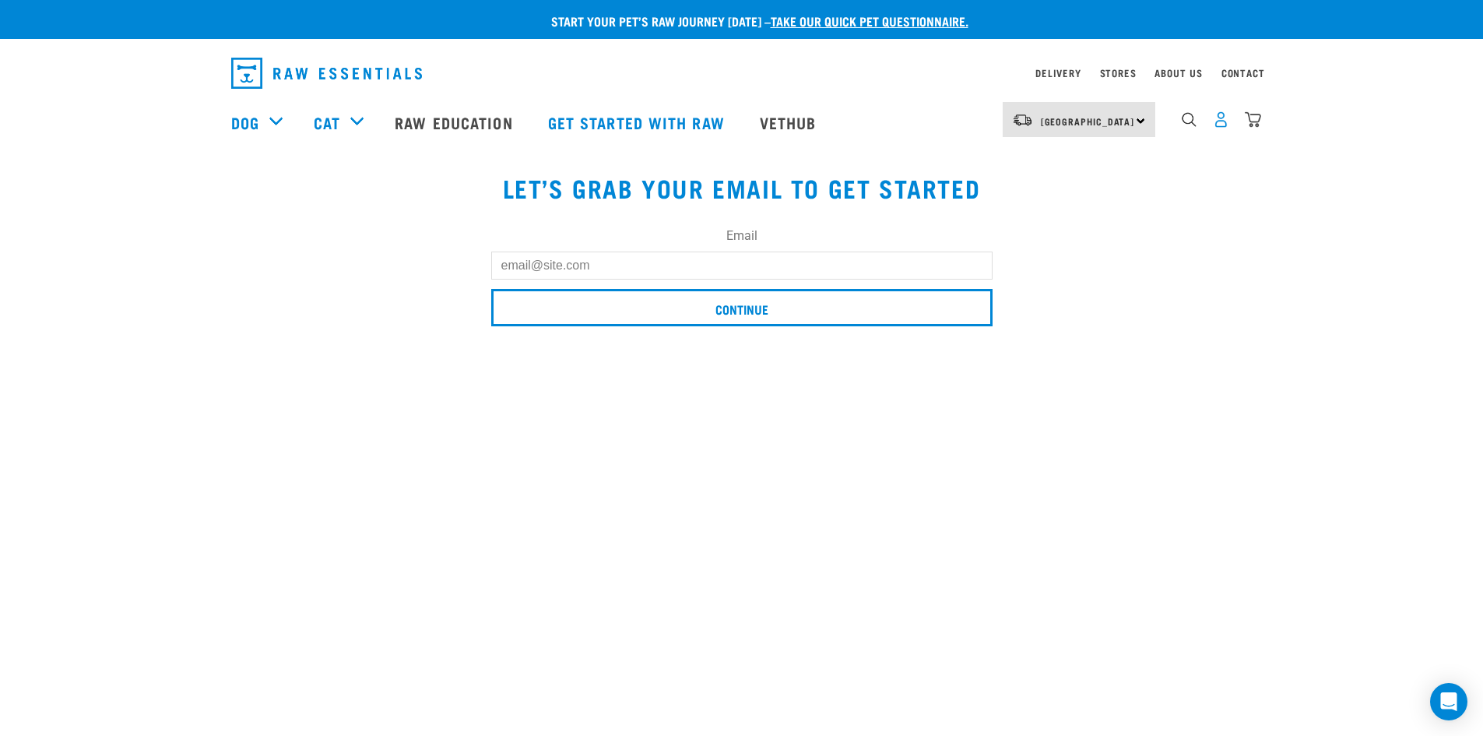
click at [1225, 117] on img "dropdown navigation" at bounding box center [1221, 119] width 16 height 16
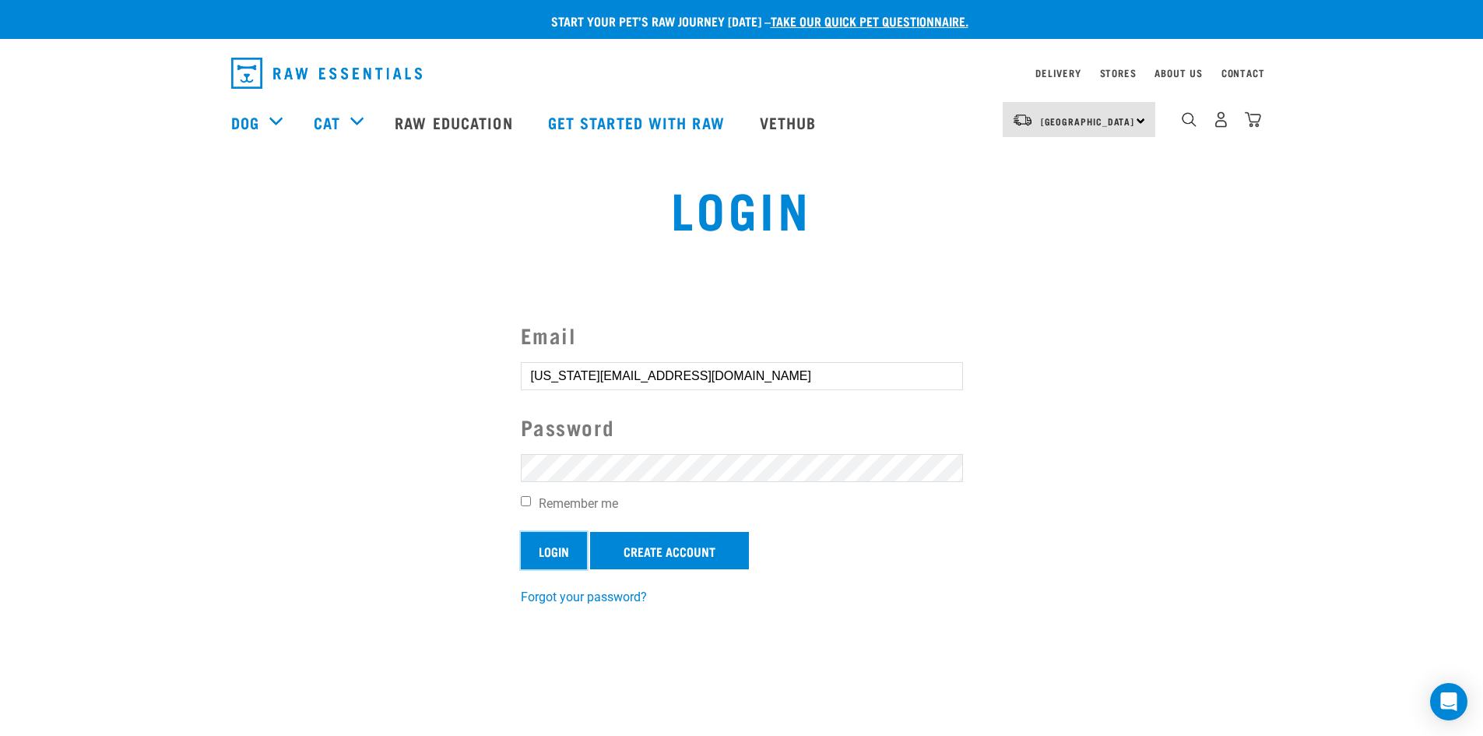
click at [546, 558] on input "Login" at bounding box center [554, 550] width 66 height 37
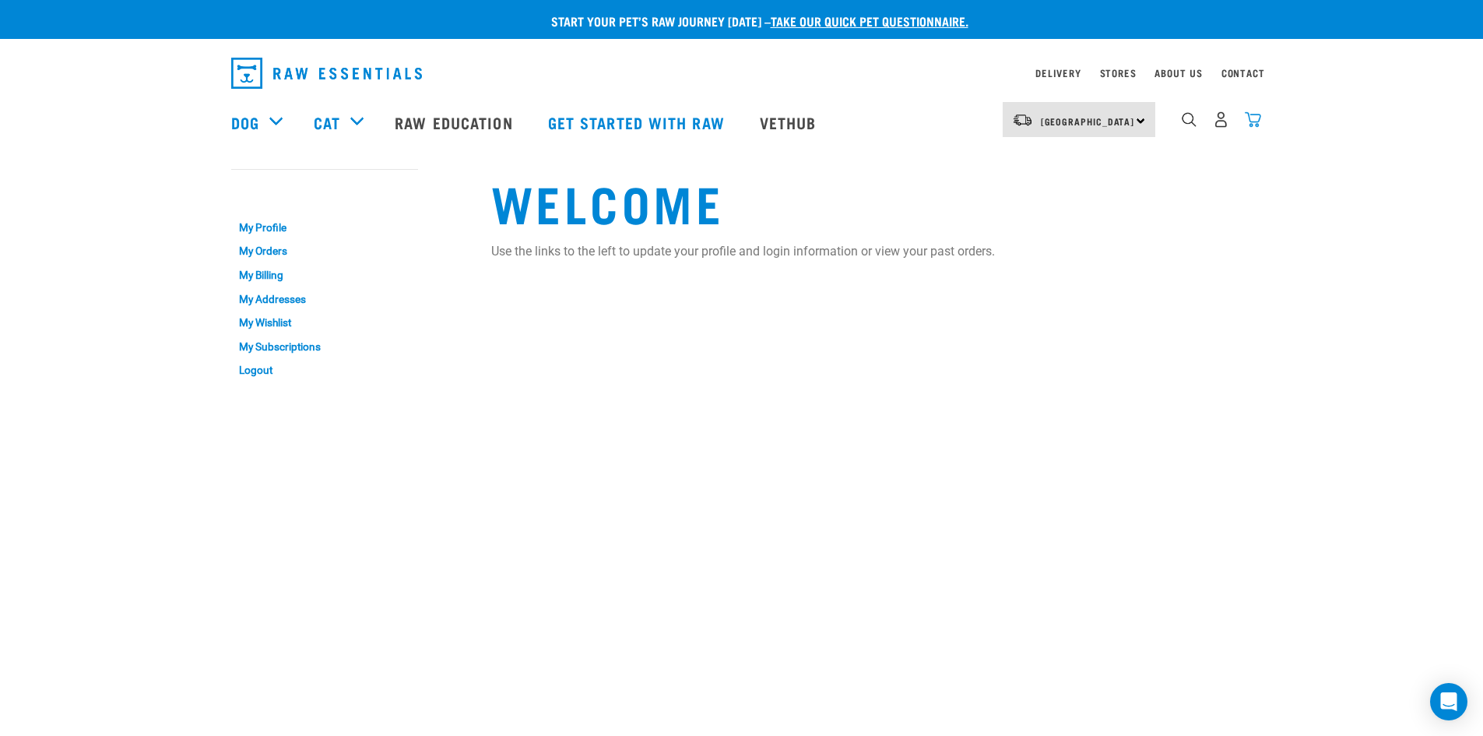
click at [1250, 119] on img "dropdown navigation" at bounding box center [1253, 119] width 16 height 16
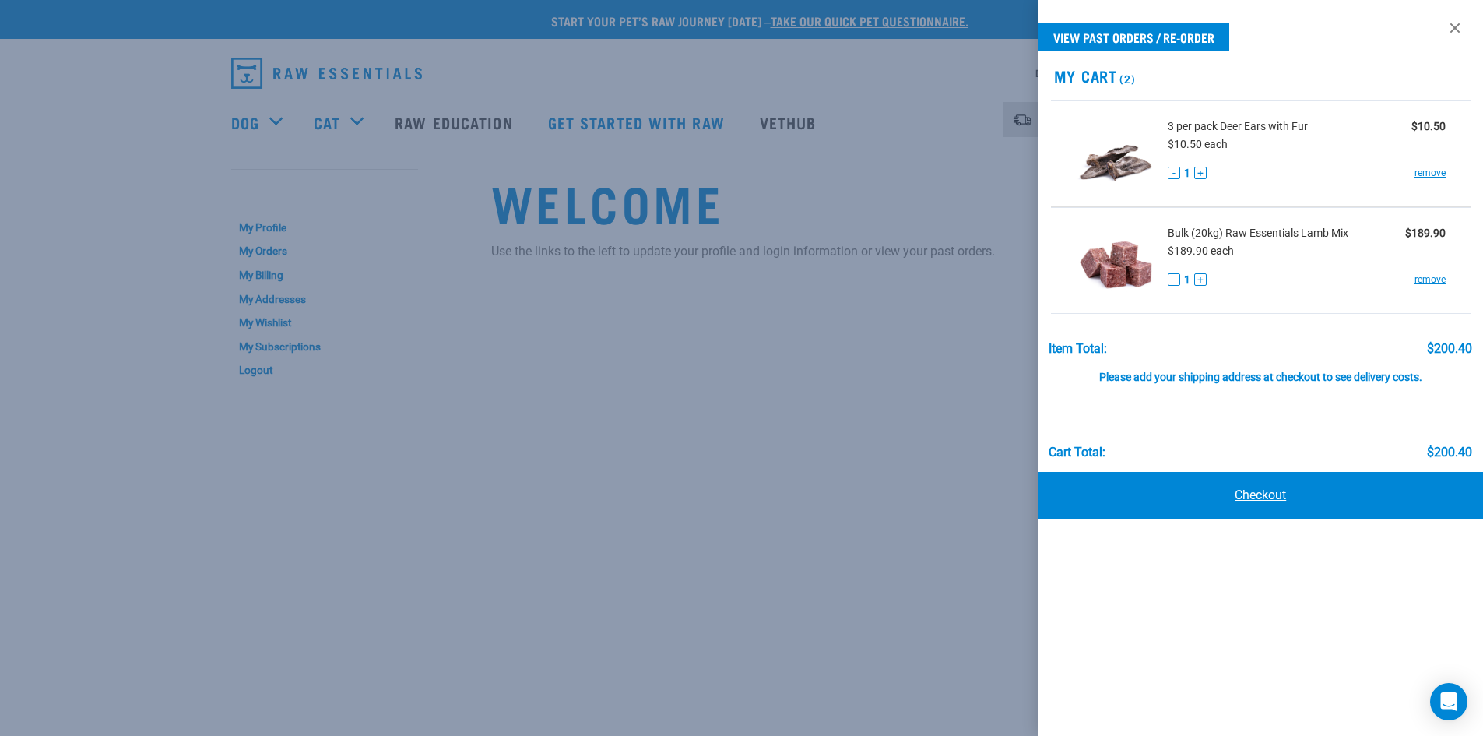
click at [1281, 492] on link "Checkout" at bounding box center [1261, 495] width 445 height 47
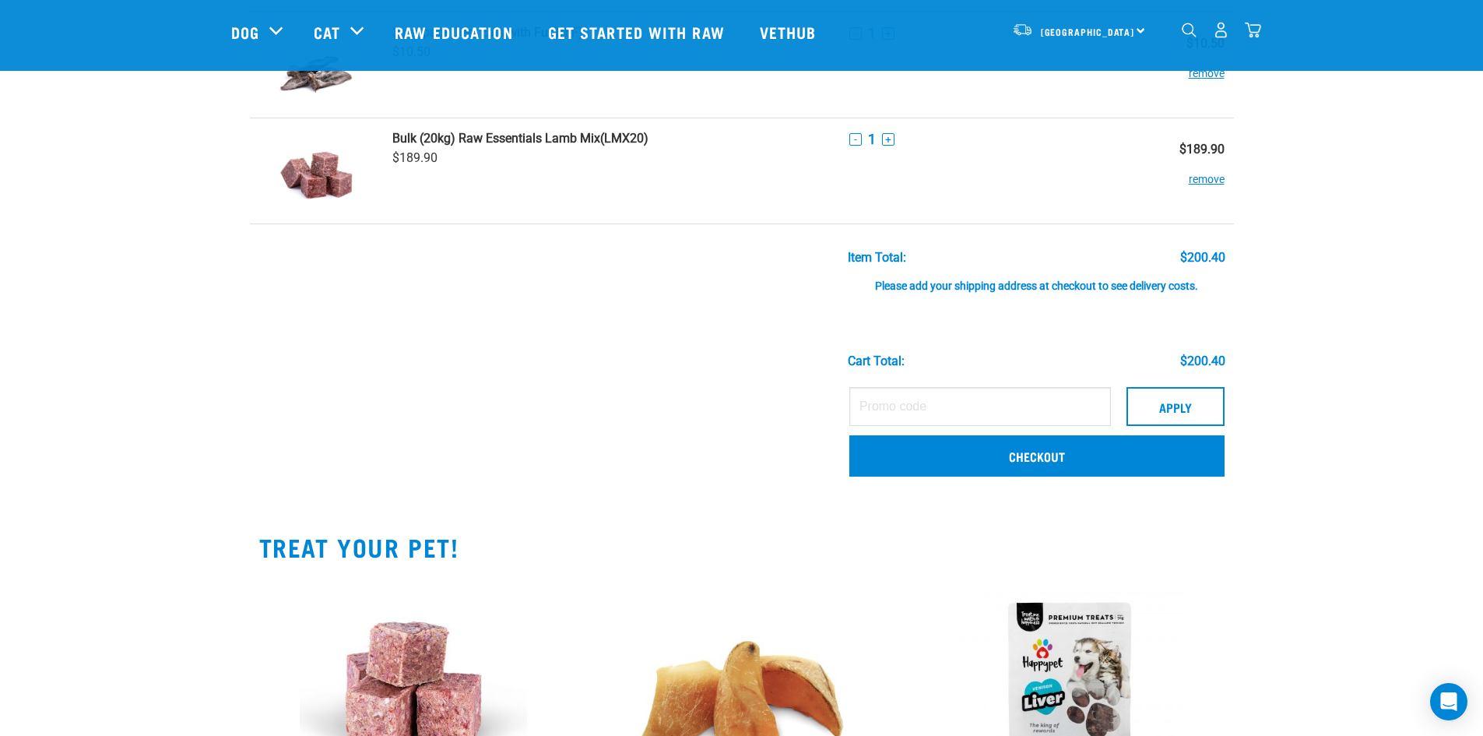
scroll to position [156, 0]
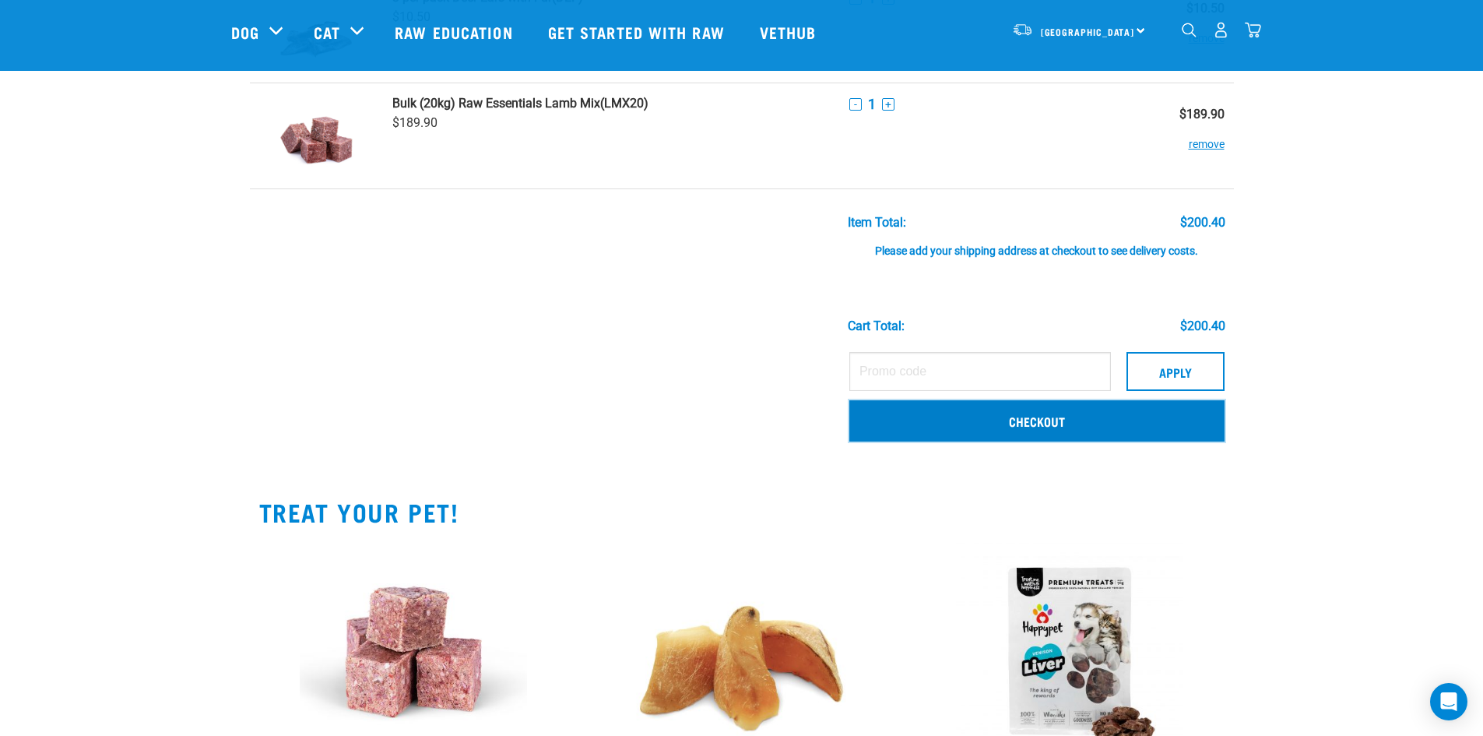
click at [1043, 421] on link "Checkout" at bounding box center [1036, 420] width 375 height 40
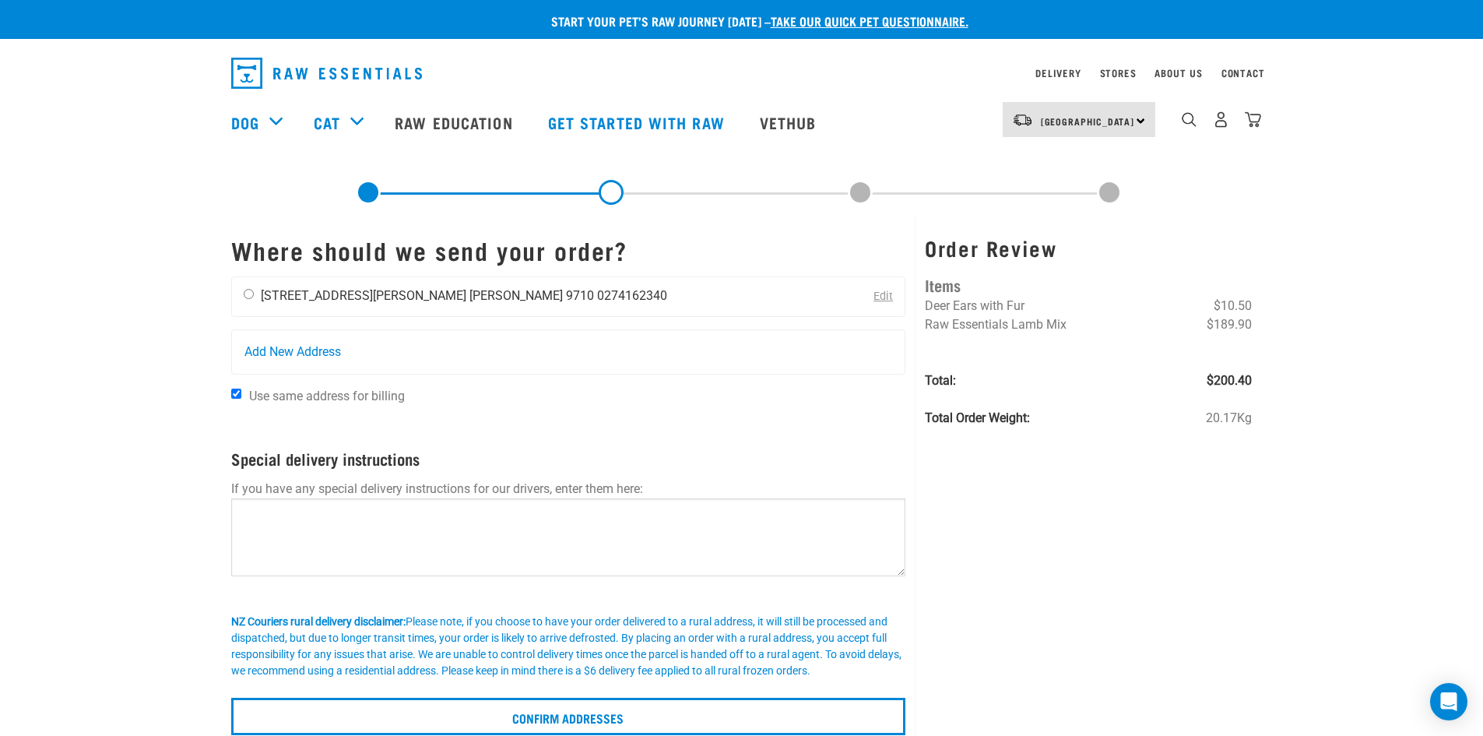
click at [248, 292] on input "radio" at bounding box center [249, 294] width 10 height 10
radio input "true"
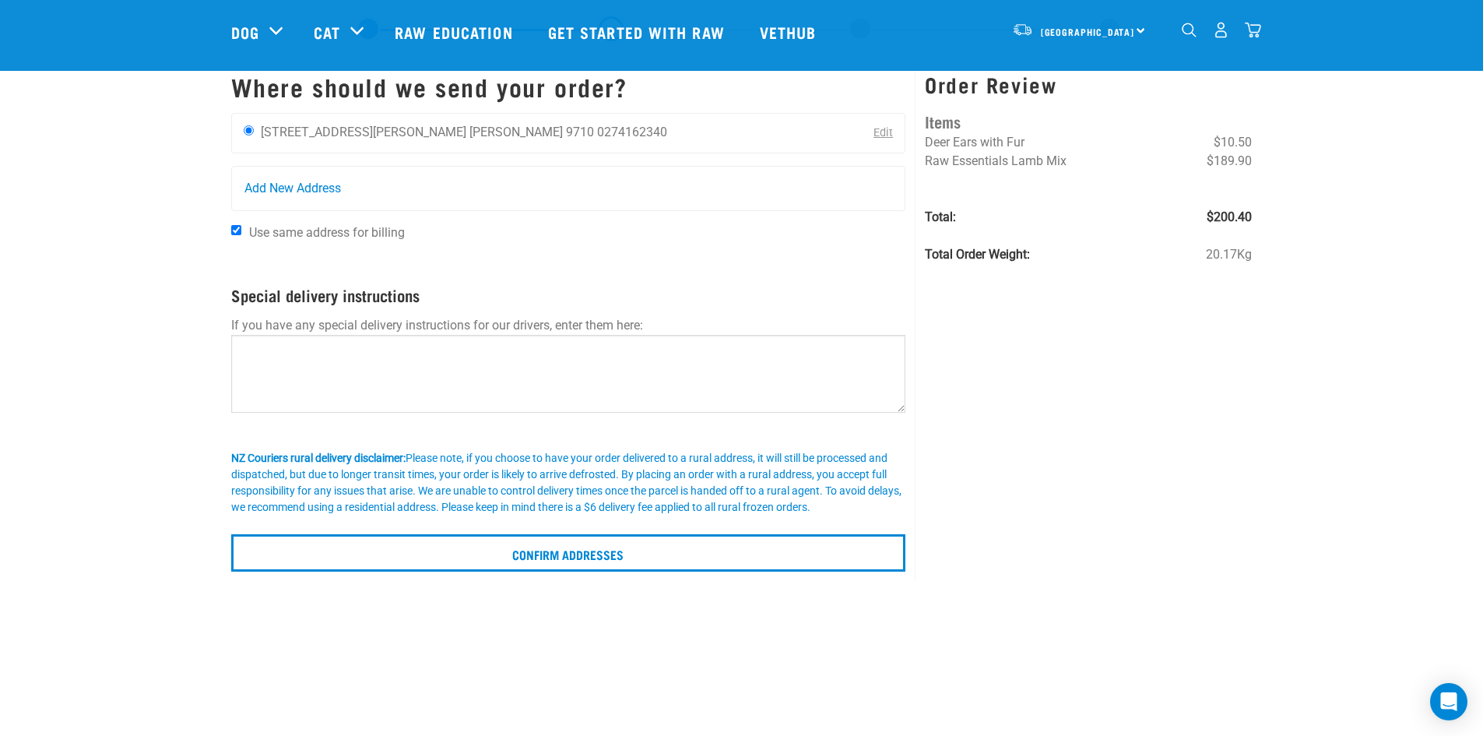
scroll to position [78, 0]
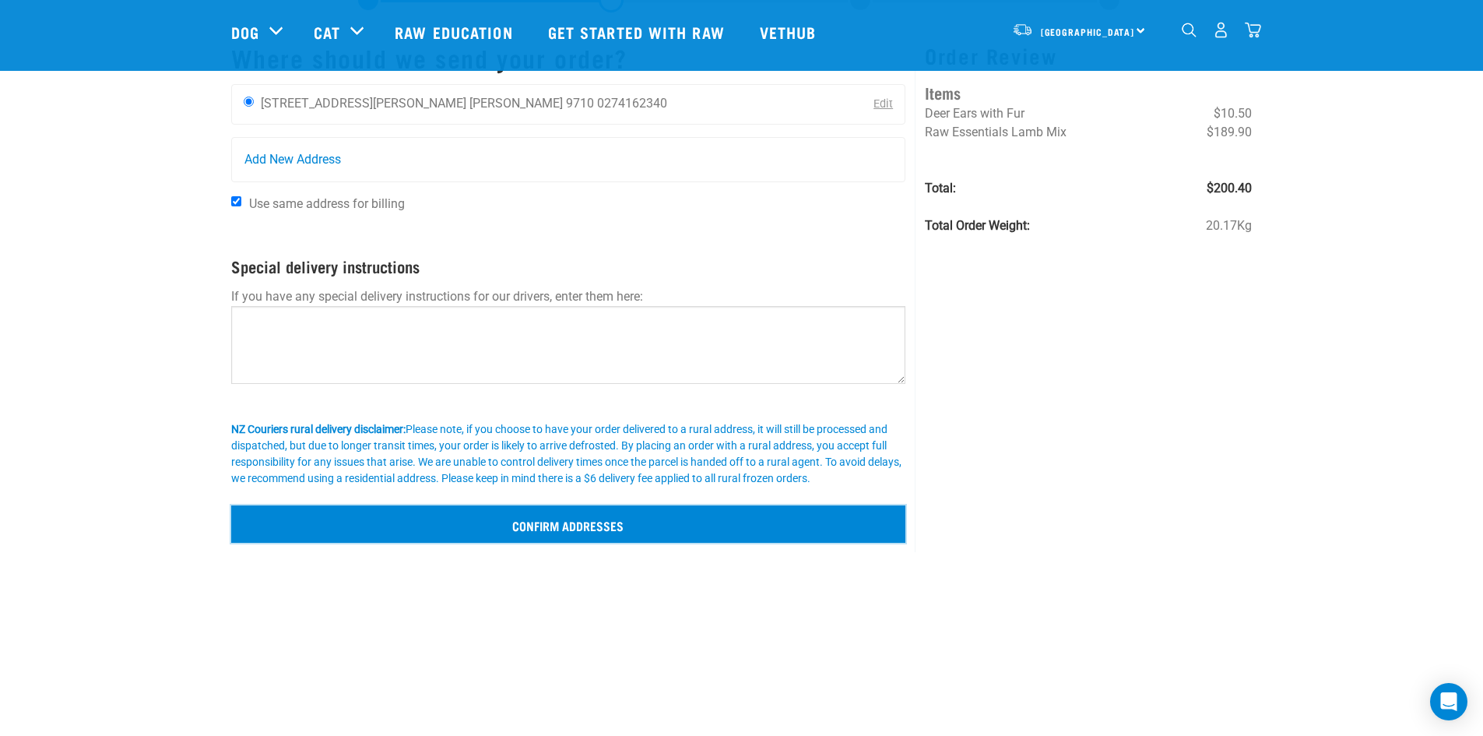
click at [546, 529] on input "Confirm addresses" at bounding box center [568, 523] width 675 height 37
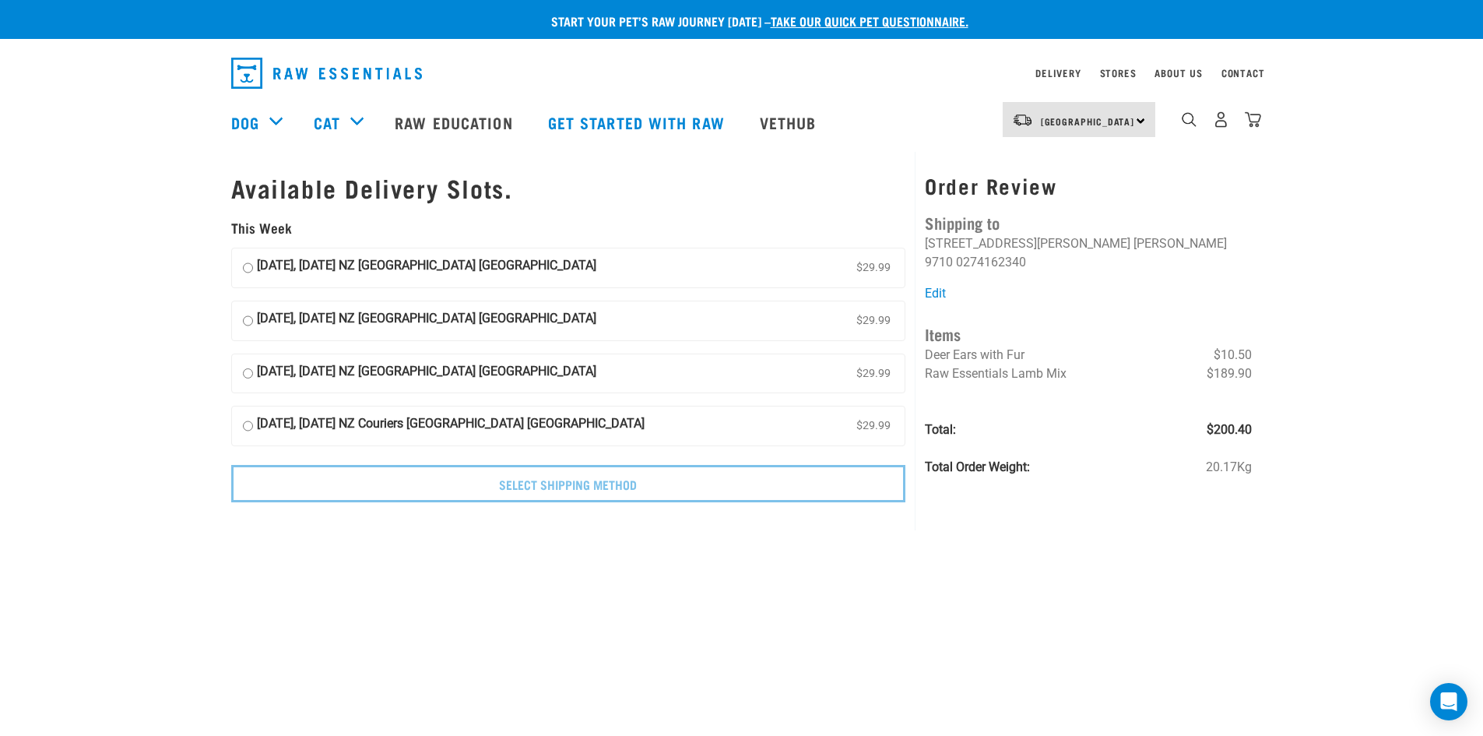
click at [249, 264] on input "[DATE], [DATE] NZ [GEOGRAPHIC_DATA] [GEOGRAPHIC_DATA] $29.99" at bounding box center [248, 267] width 10 height 23
radio input "true"
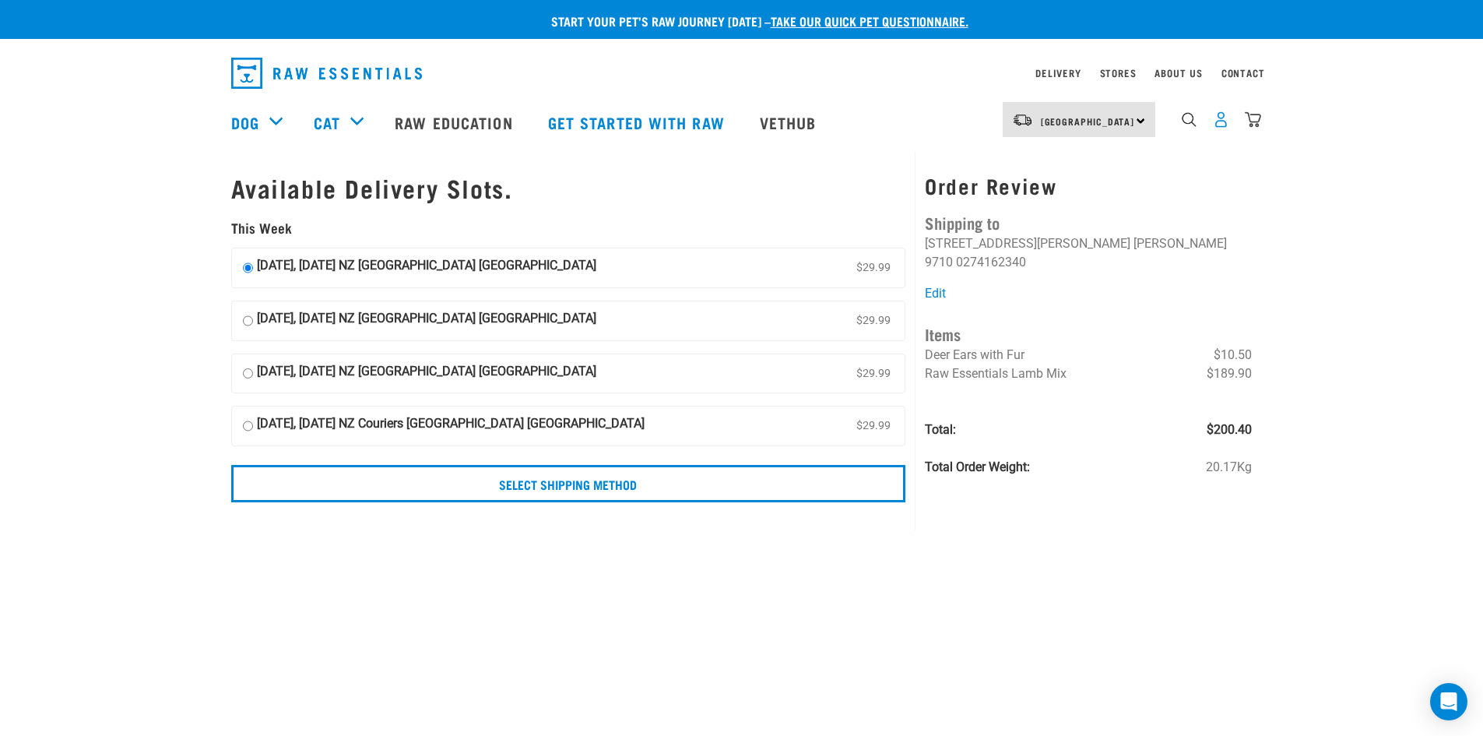
click at [1222, 117] on img "dropdown navigation" at bounding box center [1221, 119] width 16 height 16
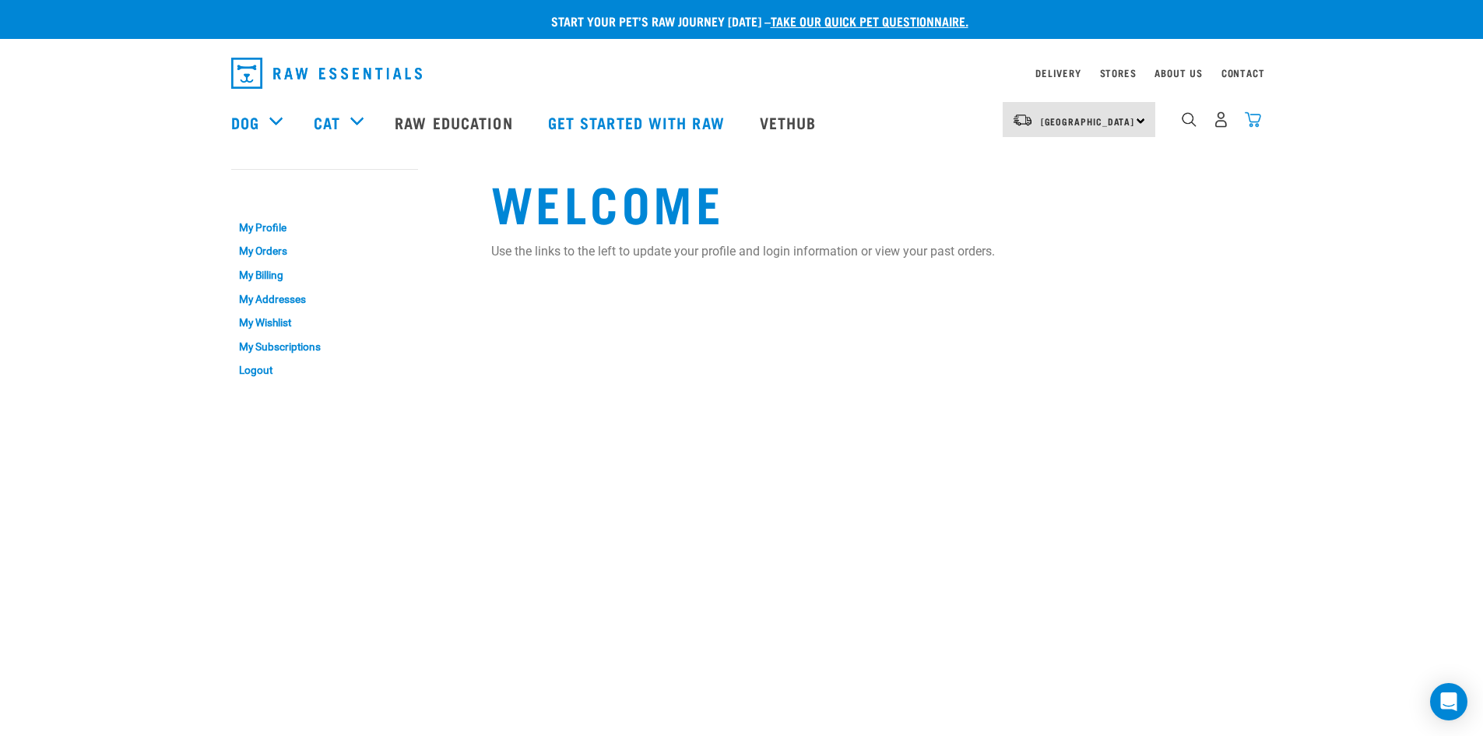
click at [1247, 121] on img "dropdown navigation" at bounding box center [1253, 119] width 16 height 16
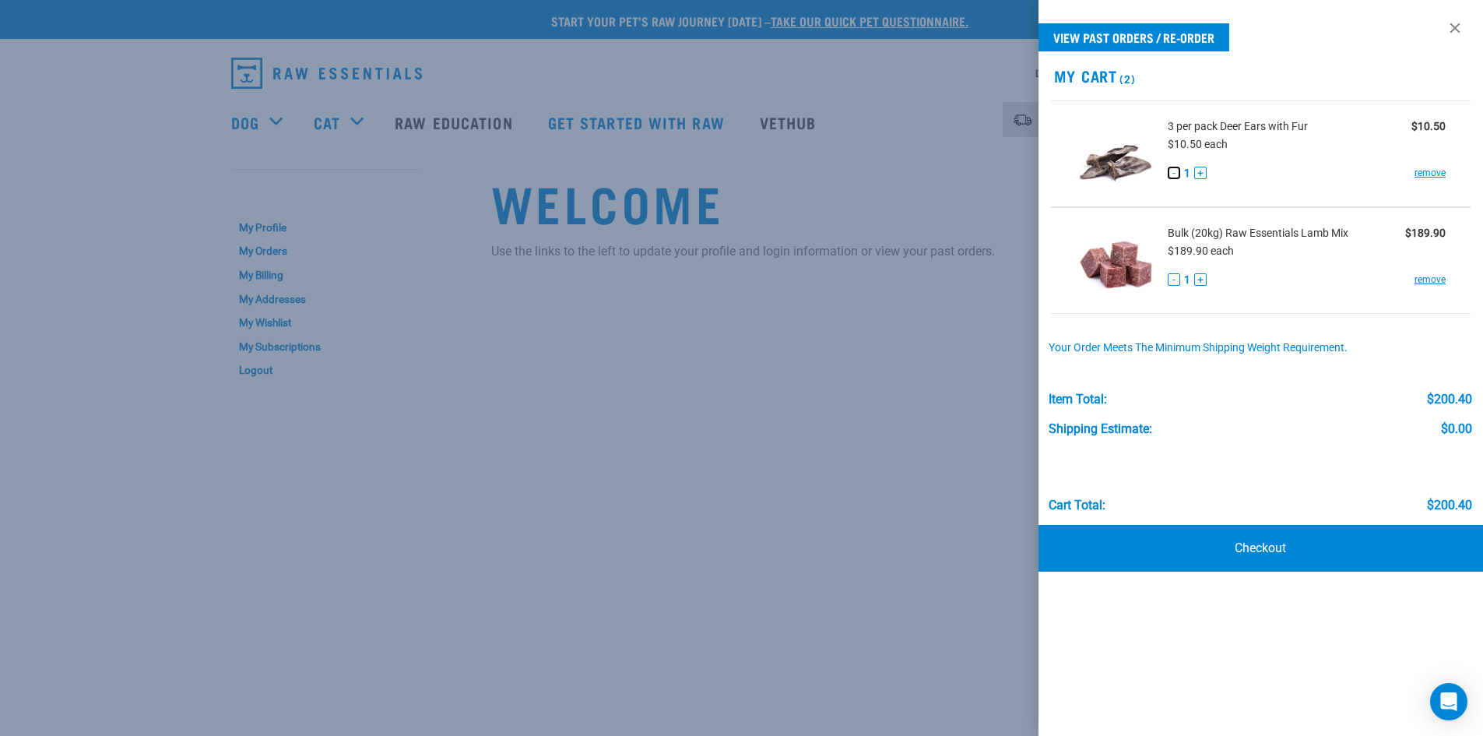
click at [1174, 171] on button "-" at bounding box center [1174, 173] width 12 height 12
click at [1436, 170] on link "remove" at bounding box center [1430, 173] width 31 height 14
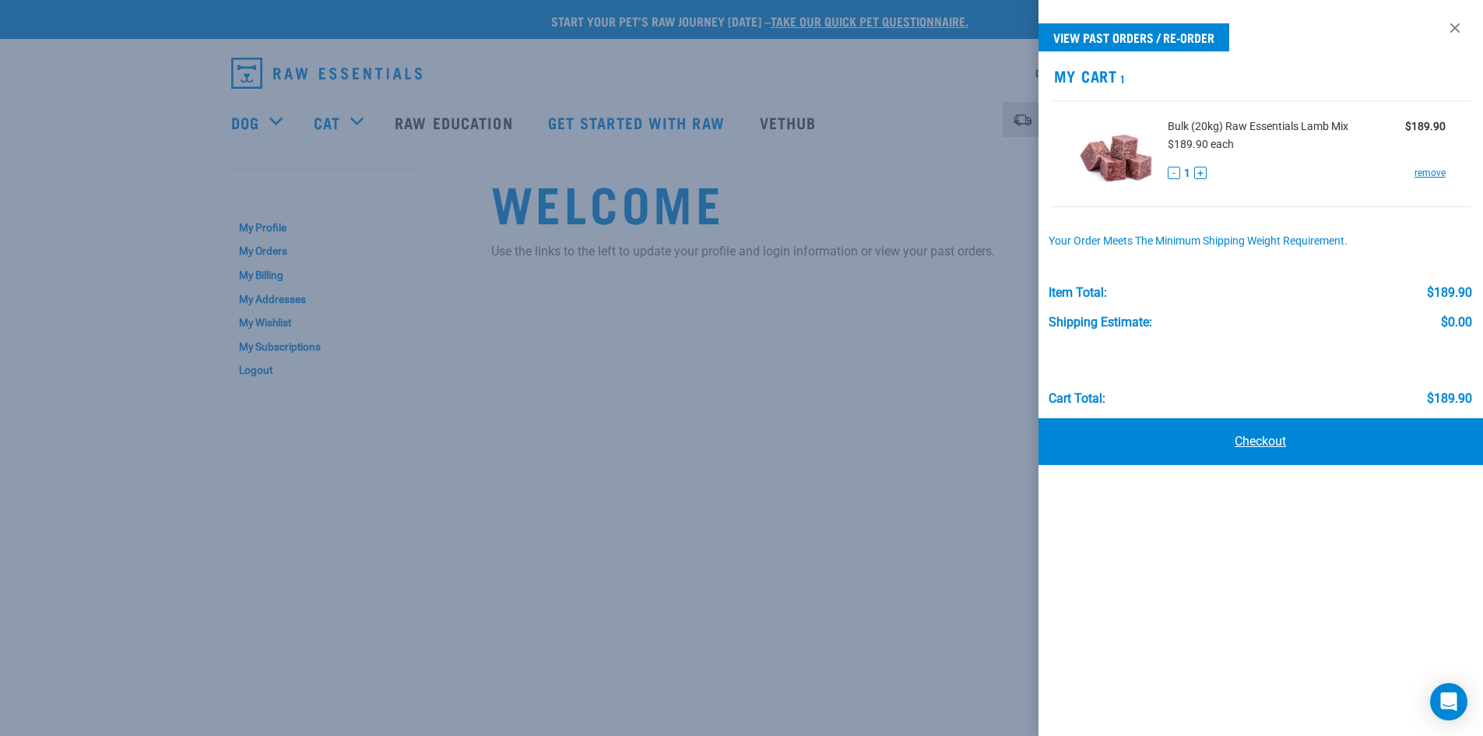
click at [1288, 441] on link "Checkout" at bounding box center [1261, 441] width 445 height 47
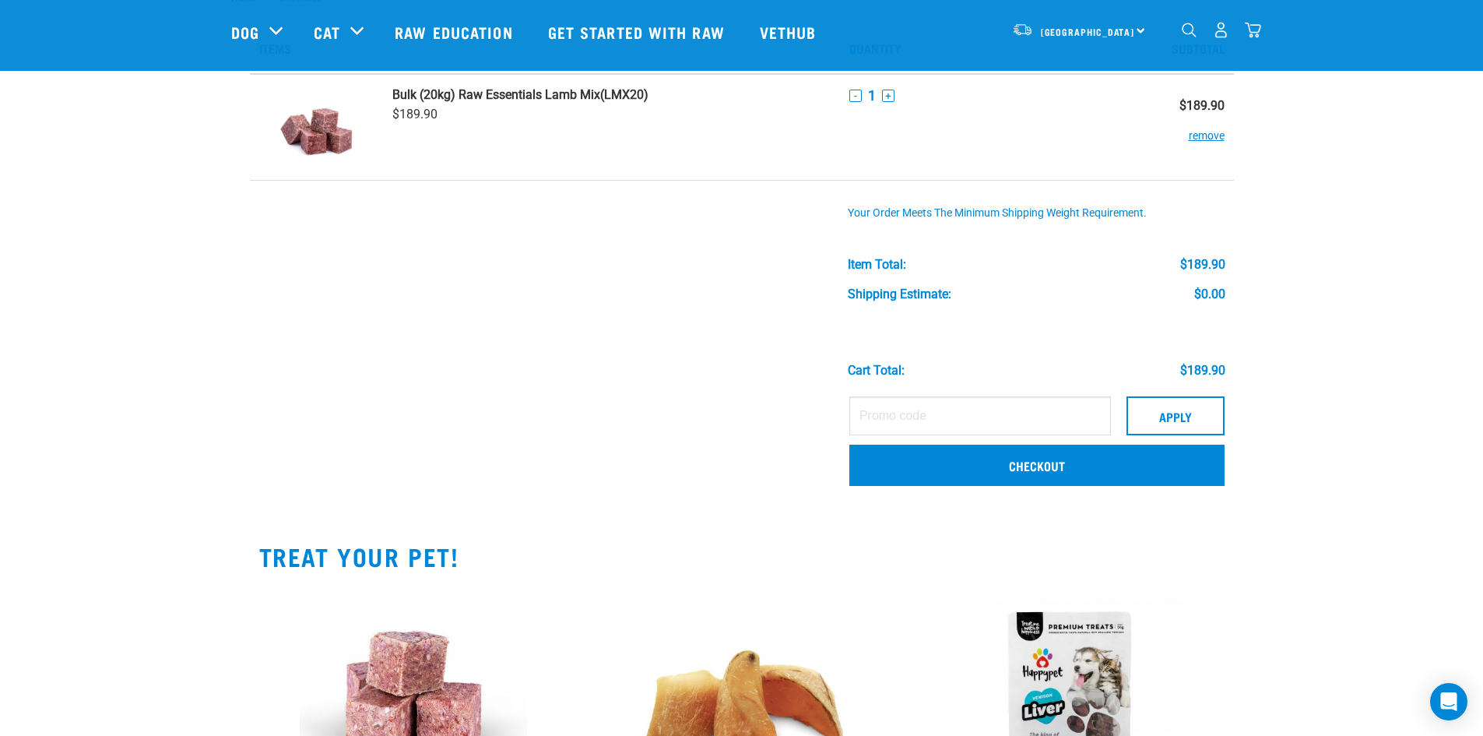
scroll to position [156, 0]
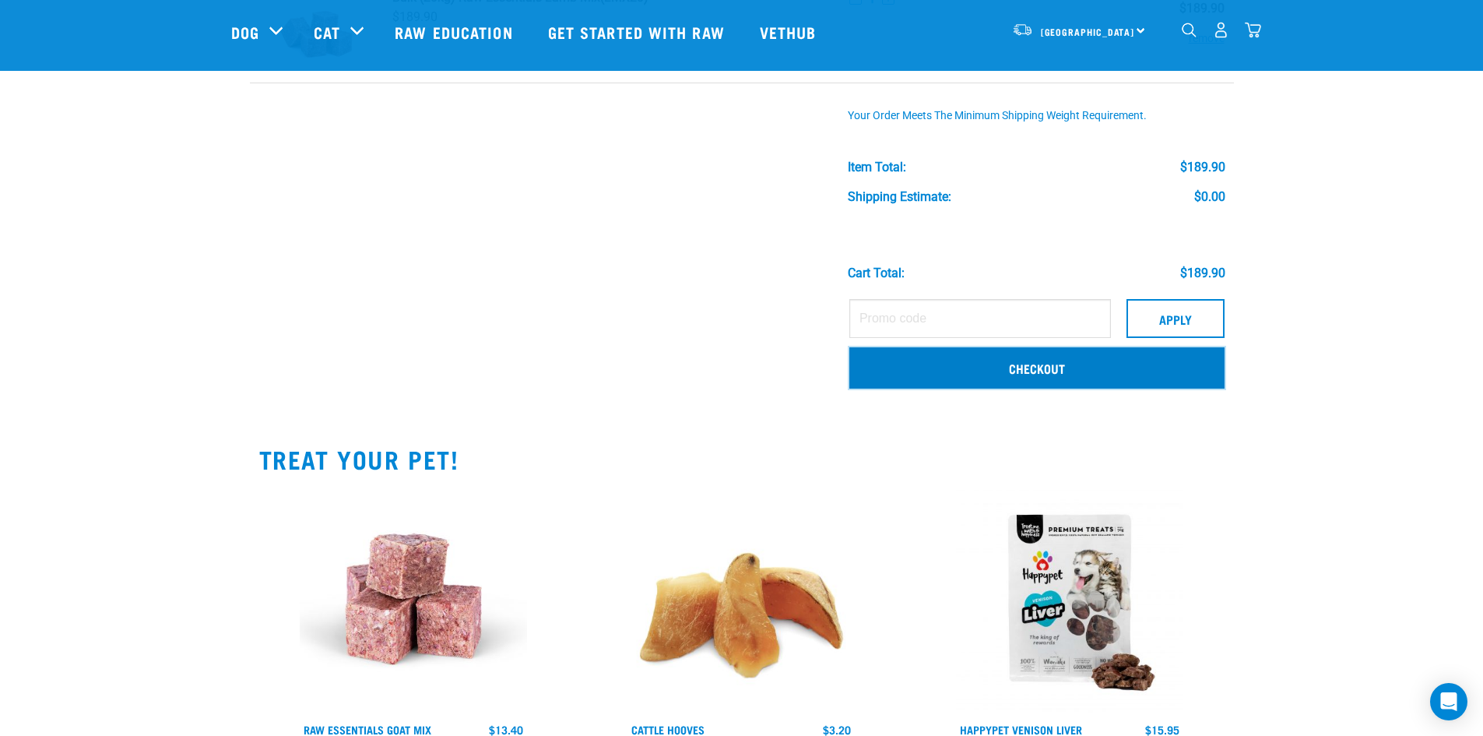
click at [1046, 369] on link "Checkout" at bounding box center [1036, 367] width 375 height 40
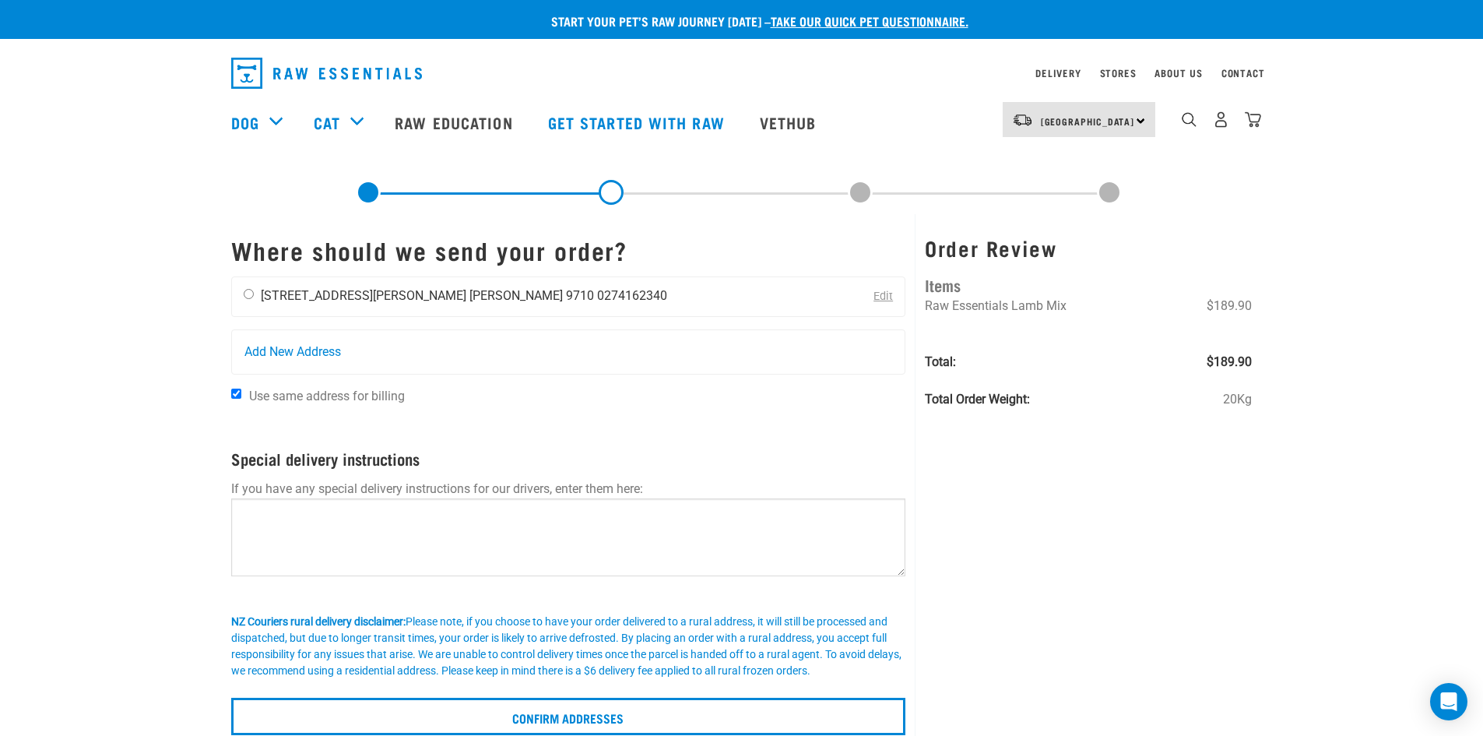
click at [241, 299] on div "Georgia Babe 6 Martin Street Gore 9710 0274162340" at bounding box center [455, 296] width 447 height 39
click at [248, 294] on input "radio" at bounding box center [249, 294] width 10 height 10
radio input "true"
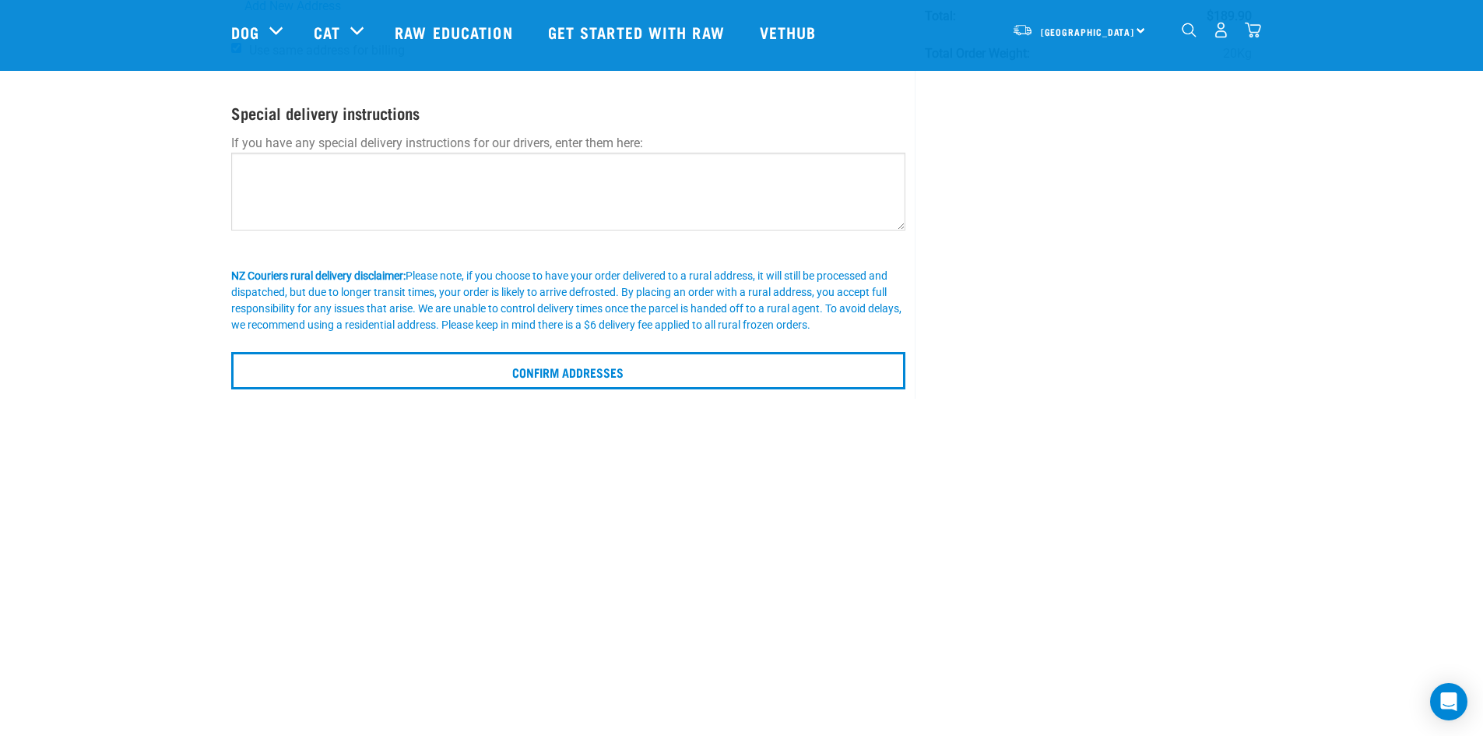
scroll to position [234, 0]
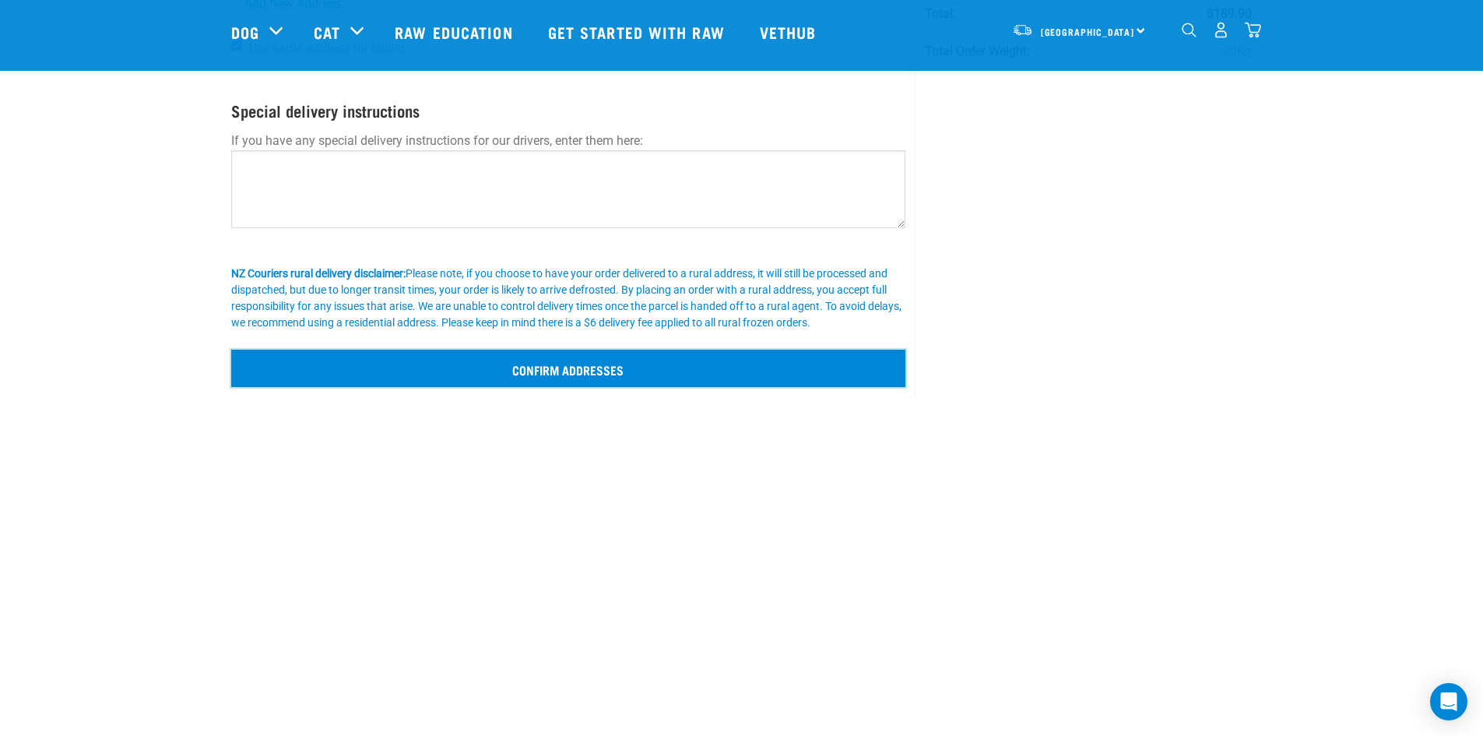
click at [579, 362] on input "Confirm addresses" at bounding box center [568, 368] width 675 height 37
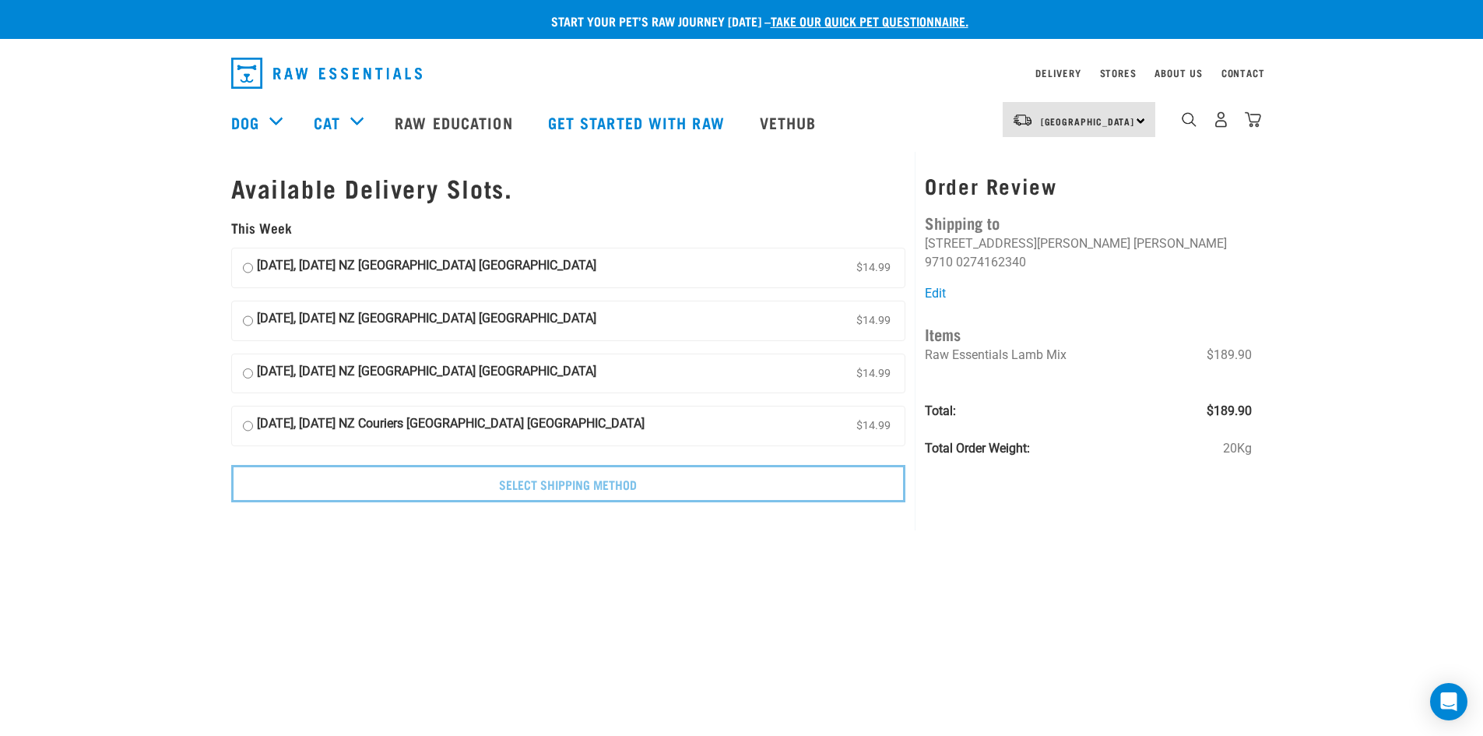
click at [241, 269] on label "[DATE], [DATE] NZ [GEOGRAPHIC_DATA] [GEOGRAPHIC_DATA] $14.99" at bounding box center [568, 267] width 673 height 39
click at [243, 269] on input "[DATE], [DATE] NZ [GEOGRAPHIC_DATA] [GEOGRAPHIC_DATA] $14.99" at bounding box center [248, 267] width 10 height 23
radio input "true"
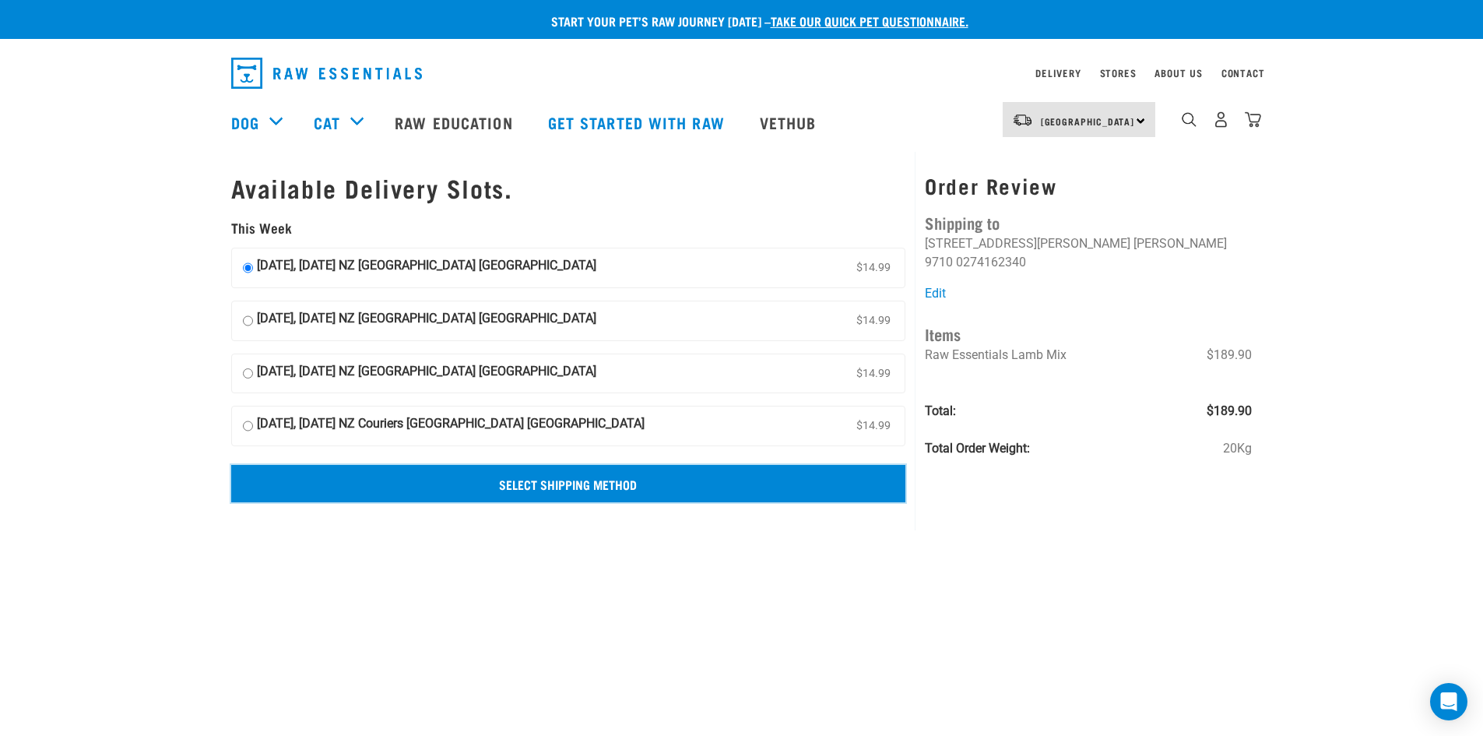
click at [564, 487] on input "Select Shipping Method" at bounding box center [568, 483] width 675 height 37
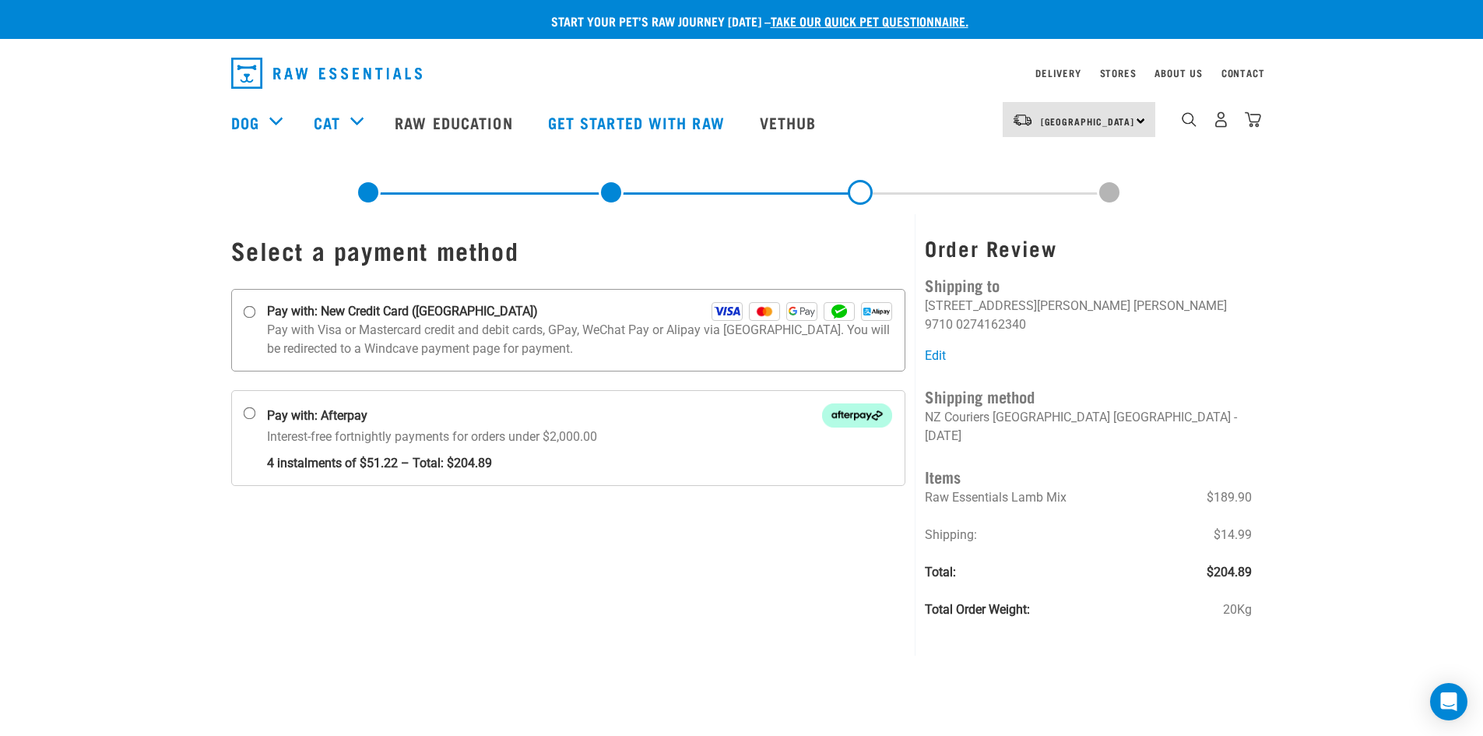
click at [245, 306] on input "Pay with: New Credit Card ([GEOGRAPHIC_DATA])" at bounding box center [249, 312] width 12 height 12
radio input "true"
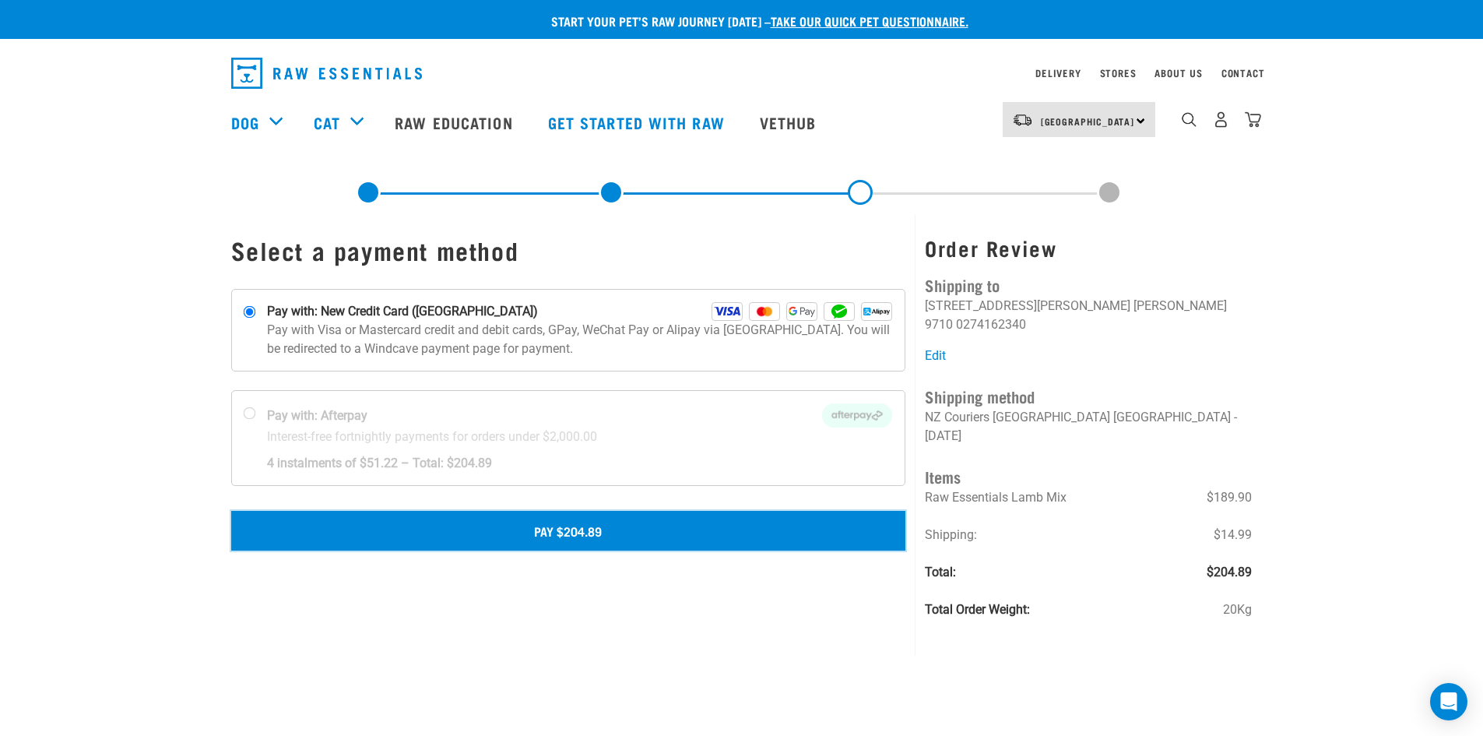
click at [570, 533] on button "Pay $204.89" at bounding box center [568, 530] width 675 height 39
